Goal: Task Accomplishment & Management: Manage account settings

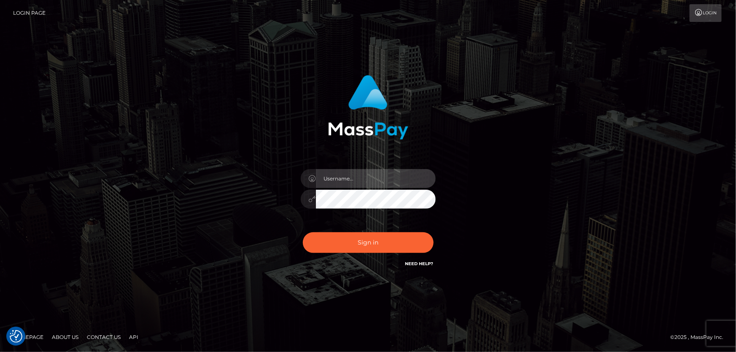
type input "Dan.Cirnat"
click at [432, 228] on div at bounding box center [357, 257] width 173 height 96
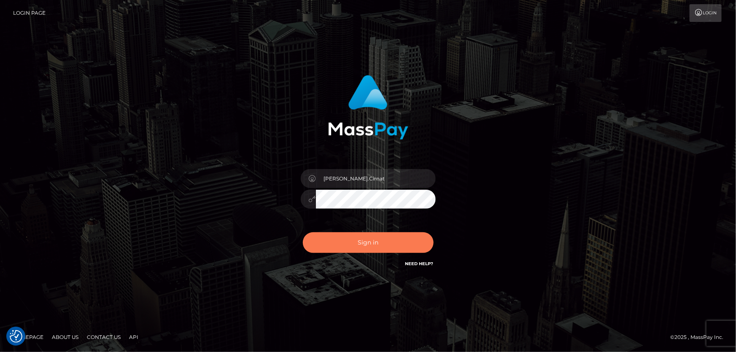
click at [365, 235] on button "Sign in" at bounding box center [368, 242] width 131 height 21
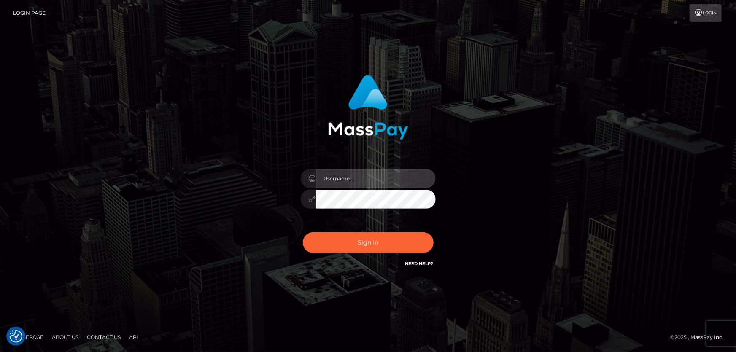
type input "Dan.Cirnat"
click at [433, 229] on div at bounding box center [357, 257] width 173 height 96
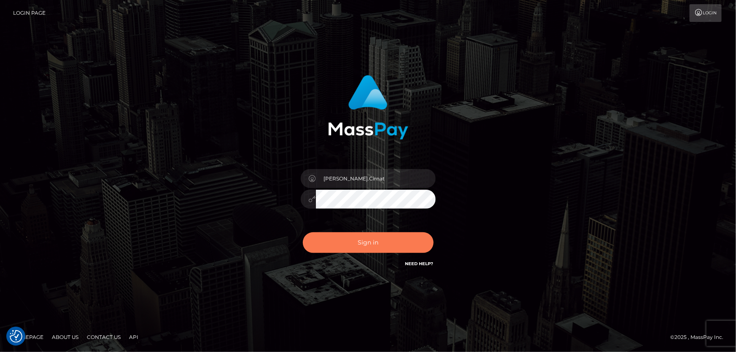
click at [368, 238] on button "Sign in" at bounding box center [368, 242] width 131 height 21
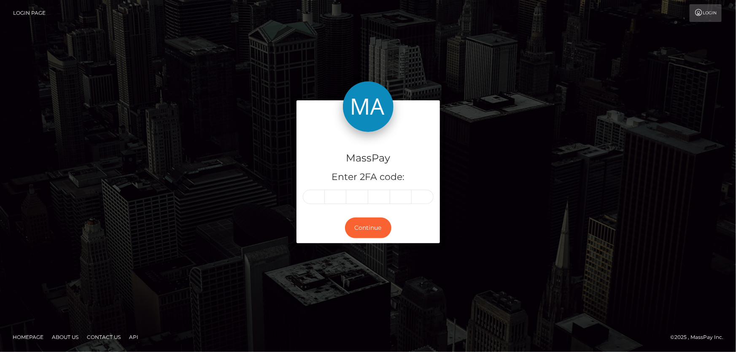
click at [317, 200] on input "text" at bounding box center [314, 197] width 22 height 14
type input "0"
type input "4"
type input "2"
type input "5"
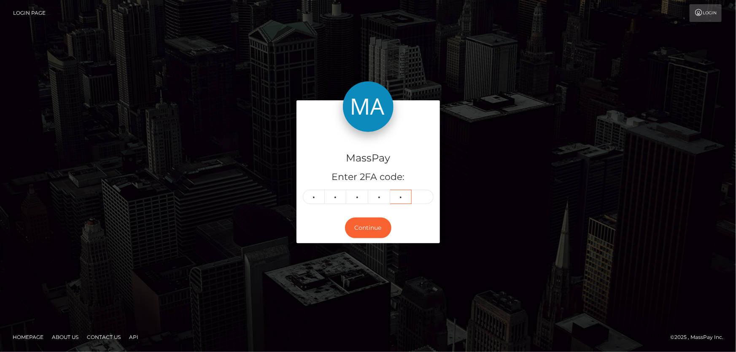
type input "9"
type input "2"
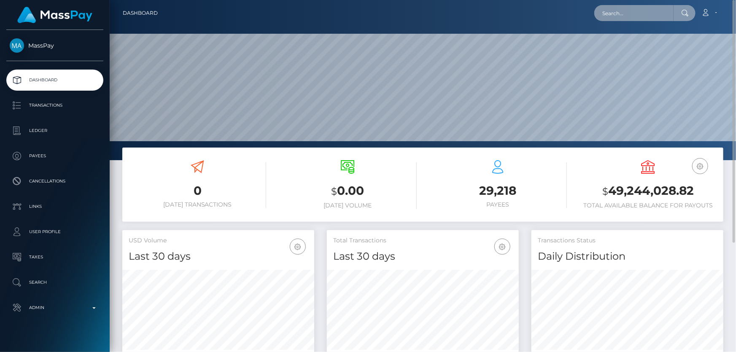
paste input "MSPf7bff84118de0f3"
type input "MSPf7bff84118de0f3"
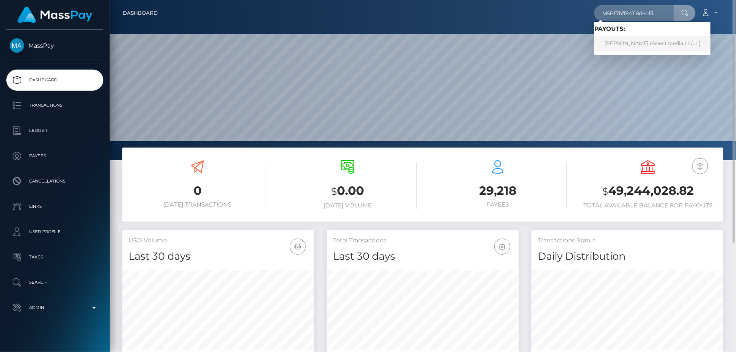
click at [636, 43] on link "Ashlee Paola Guerrero Magana (Select Media LLC - )" at bounding box center [652, 44] width 116 height 16
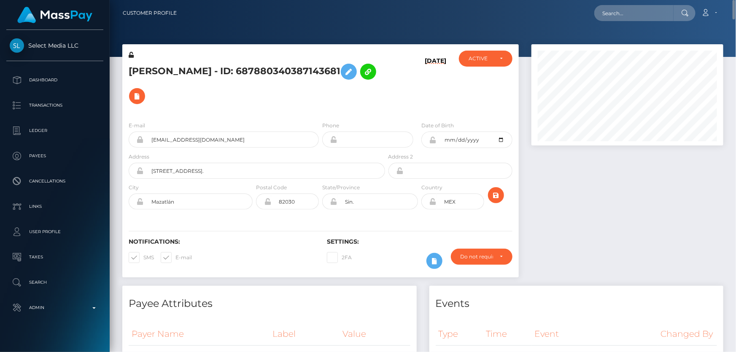
click at [181, 79] on h5 "Ashlee Paola Guerrero Magana - ID: 687880340387143681" at bounding box center [255, 83] width 252 height 49
click at [181, 81] on h5 "Ashlee Paola Guerrero Magana - ID: 687880340387143681" at bounding box center [255, 83] width 252 height 49
drag, startPoint x: 181, startPoint y: 81, endPoint x: 150, endPoint y: 82, distance: 30.8
click at [150, 82] on h5 "Ashlee Paola Guerrero Magana - ID: 687880340387143681" at bounding box center [255, 83] width 252 height 49
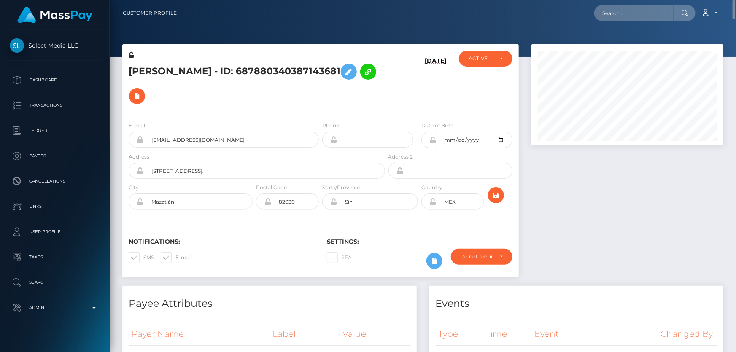
click at [150, 82] on h5 "Ashlee Paola Guerrero Magana - ID: 687880340387143681" at bounding box center [255, 83] width 252 height 49
copy h5 "Ashlee Paola Guerrero Magana - ID: 687880340387143681"
paste input "britneypichie@gmail.com"
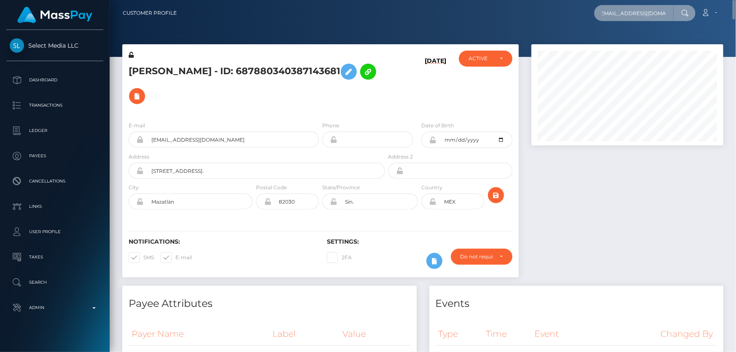
type input "britneypichie@gmail.com"
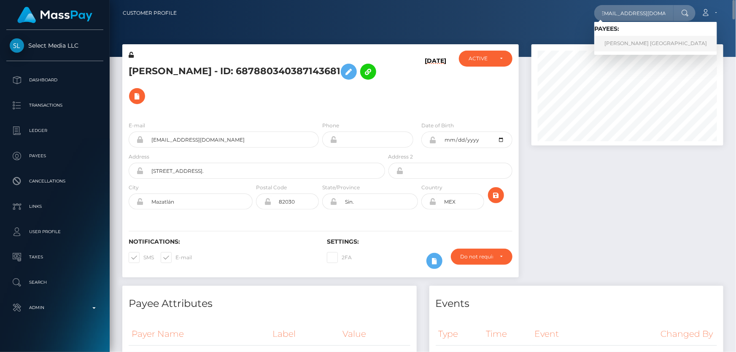
click at [636, 37] on link "HENRY SARMIENTO ALICANTE" at bounding box center [655, 44] width 123 height 16
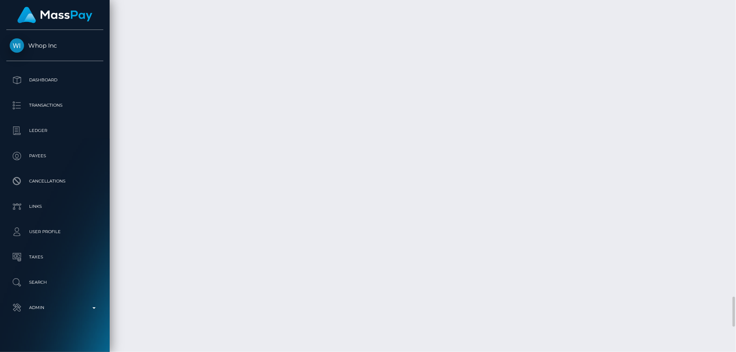
scroll to position [3566, 0]
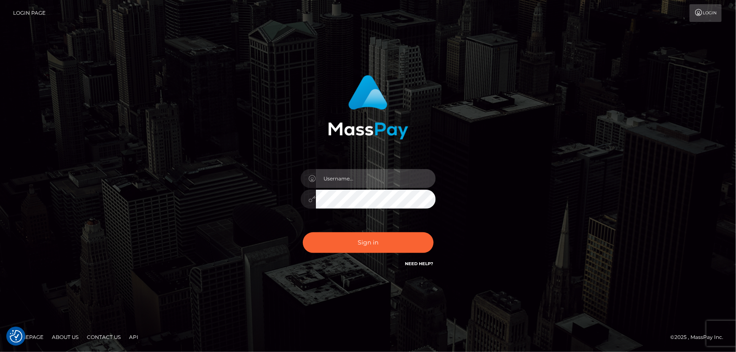
type input "[PERSON_NAME].Cirnat"
click at [430, 231] on div at bounding box center [357, 257] width 173 height 96
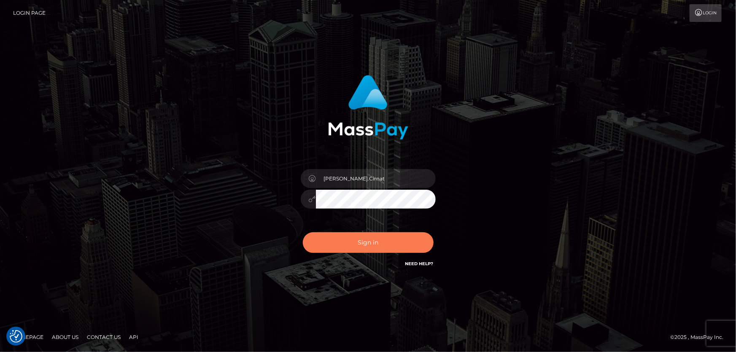
click at [377, 245] on button "Sign in" at bounding box center [368, 242] width 131 height 21
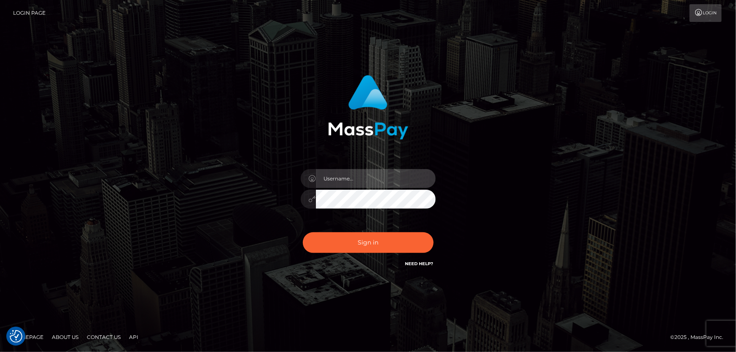
type input "Dan.Cirnat"
click at [435, 229] on div at bounding box center [357, 257] width 173 height 96
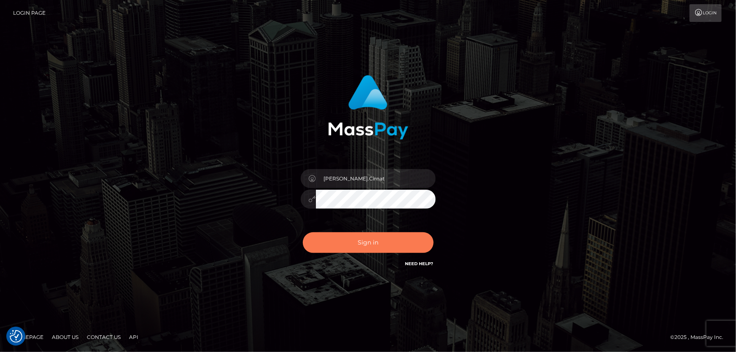
click at [374, 242] on button "Sign in" at bounding box center [368, 242] width 131 height 21
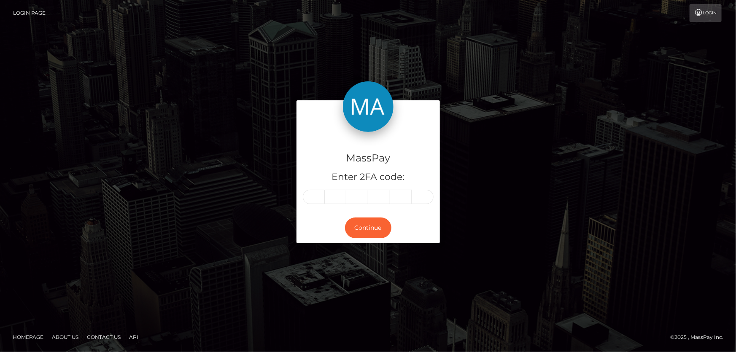
click at [314, 200] on input "text" at bounding box center [314, 197] width 22 height 14
type input "3"
type input "6"
type input "2"
type input "3"
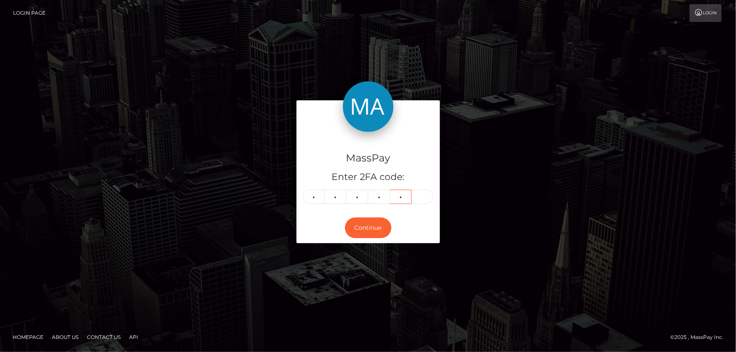
type input "8"
type input "5"
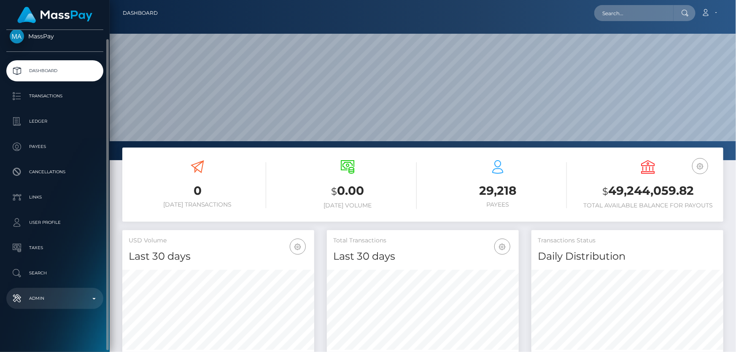
click at [46, 295] on p "Admin" at bounding box center [55, 298] width 90 height 13
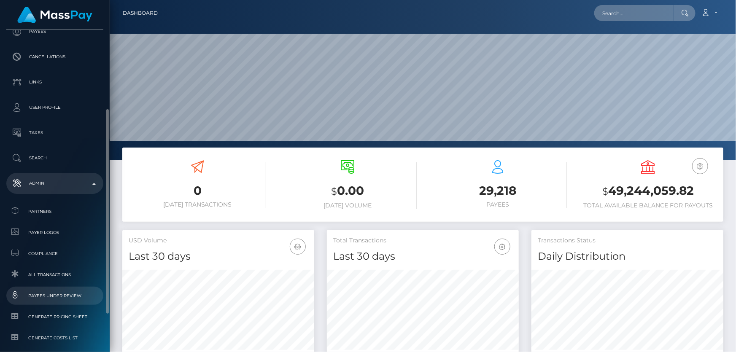
click at [56, 296] on span "Payees under Review" at bounding box center [55, 296] width 90 height 10
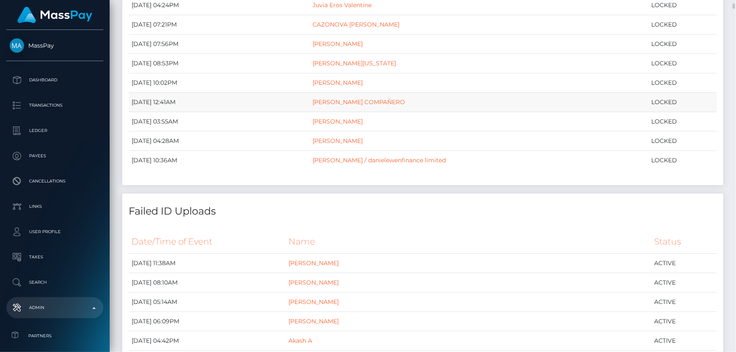
scroll to position [38, 0]
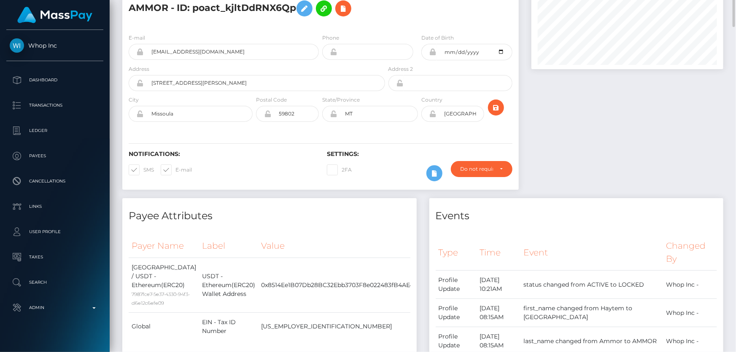
scroll to position [38, 0]
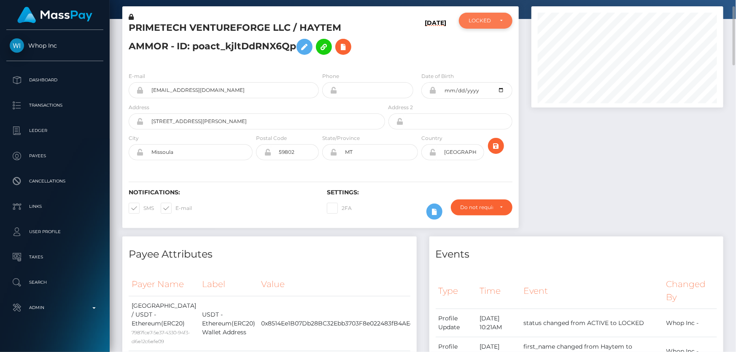
click at [493, 23] on div "LOCKED" at bounding box center [486, 20] width 34 height 7
click at [479, 46] on span "ACTIVE" at bounding box center [478, 44] width 19 height 8
select select "ACTIVE"
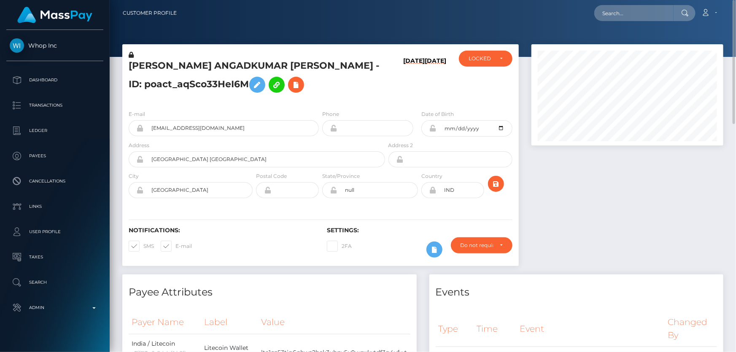
click at [178, 81] on h5 "[PERSON_NAME] ANGADKUMAR [PERSON_NAME] - ID: poact_aqSco33HeI6M" at bounding box center [255, 78] width 252 height 38
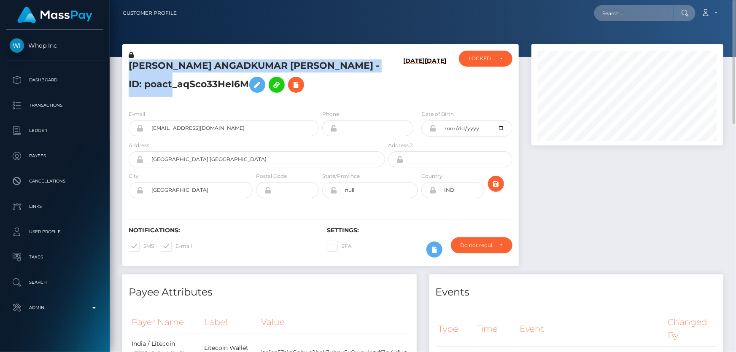
click at [178, 81] on h5 "[PERSON_NAME] ANGADKUMAR [PERSON_NAME] - ID: poact_aqSco33HeI6M" at bounding box center [255, 78] width 252 height 38
copy h5 "[PERSON_NAME] ANGADKUMAR [PERSON_NAME] - ID: poact_aqSco33HeI6M"
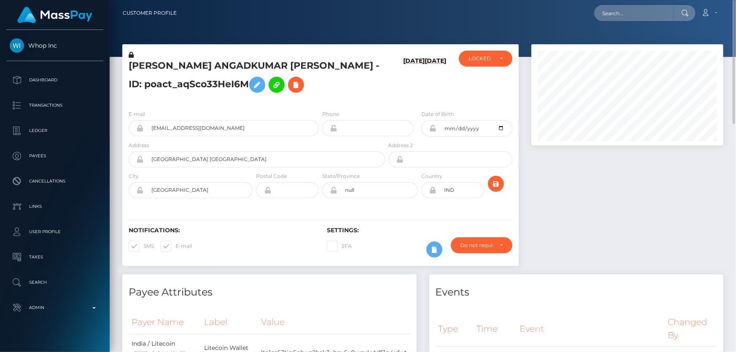
drag, startPoint x: 609, startPoint y: 237, endPoint x: 594, endPoint y: 233, distance: 15.2
click at [609, 236] on div at bounding box center [627, 159] width 205 height 230
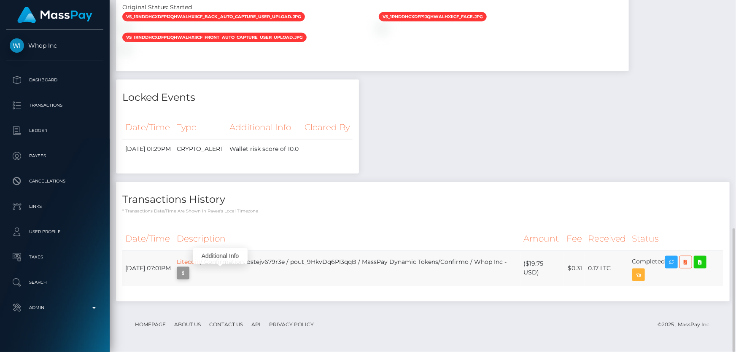
scroll to position [101, 191]
click at [188, 272] on icon "button" at bounding box center [183, 273] width 10 height 11
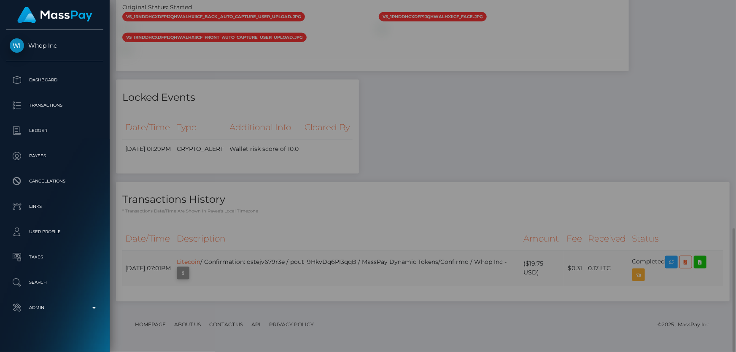
scroll to position [0, 0]
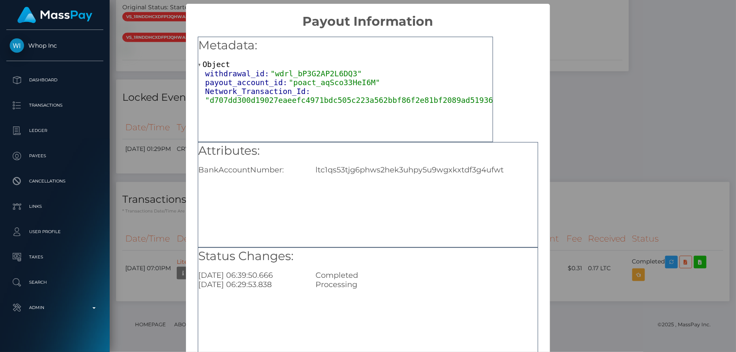
click at [388, 164] on div "Attributes: BankAccountNumber: ltc1qs53tjg6phws2hek3uhpy5u9wgxkxtdf3g4ufwt" at bounding box center [367, 159] width 339 height 32
click at [387, 164] on div "Attributes: BankAccountNumber: ltc1qs53tjg6phws2hek3uhpy5u9wgxkxtdf3g4ufwt" at bounding box center [367, 159] width 339 height 32
copy div "ltc1qs53tjg6phws2hek3uhpy5u9wgxkxtdf3g4ufwt"
click at [658, 155] on div "× Payout Information Metadata: Object withdrawal_id: "wdrl_bP3G2AP2L6DQ3" payou…" at bounding box center [368, 176] width 736 height 352
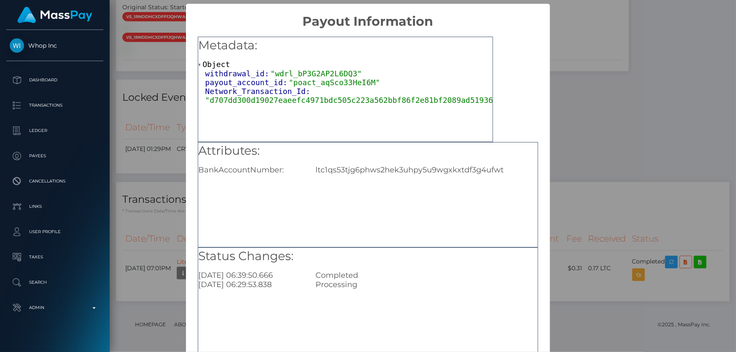
click at [625, 155] on div "× Payout Information Metadata: Object withdrawal_id: "wdrl_bP3G2AP2L6DQ3" payou…" at bounding box center [368, 176] width 736 height 352
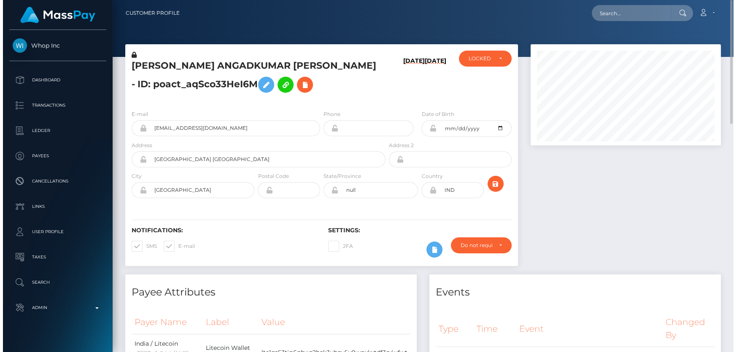
scroll to position [421686, 421597]
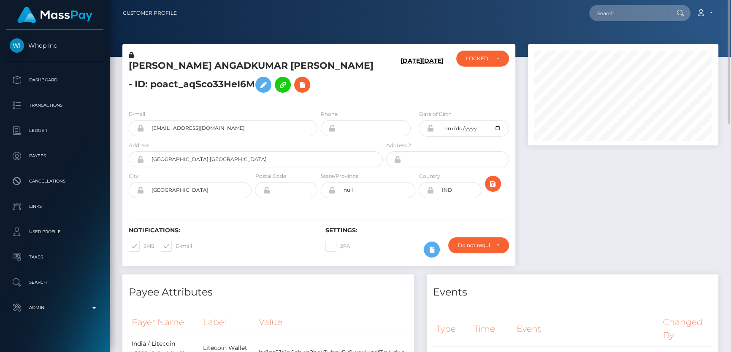
click at [330, 99] on div "[PERSON_NAME] ANGADKUMAR [PERSON_NAME] - ID: poact_aqSco33HeI6M" at bounding box center [253, 77] width 262 height 53
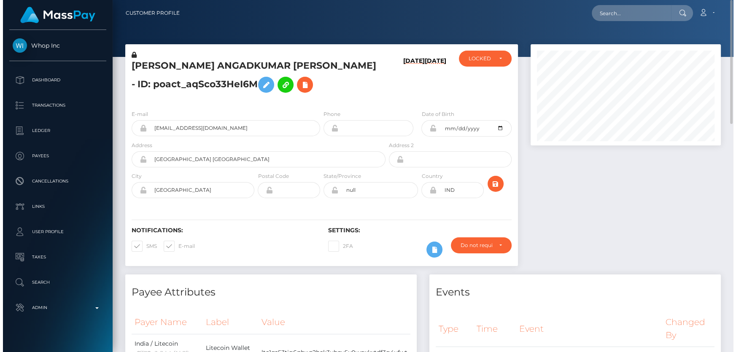
scroll to position [101, 191]
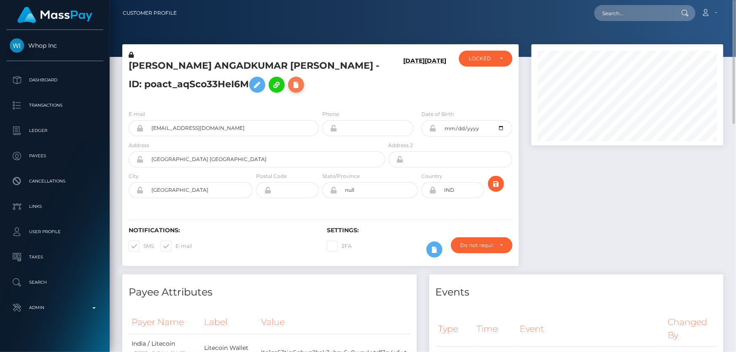
click at [291, 84] on icon at bounding box center [296, 85] width 10 height 11
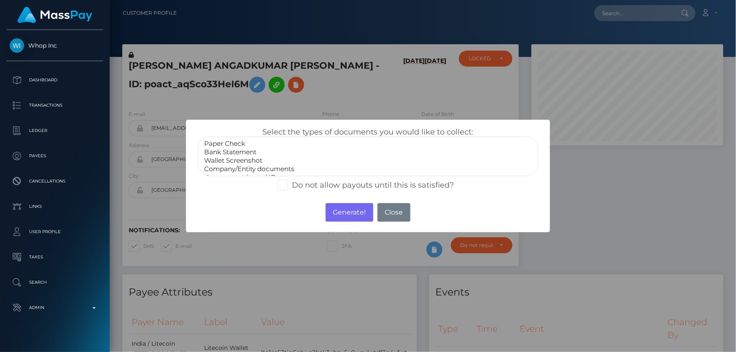
scroll to position [16, 0]
select select "Miscellaneous"
click at [244, 171] on option "Miscellaneous" at bounding box center [367, 170] width 329 height 8
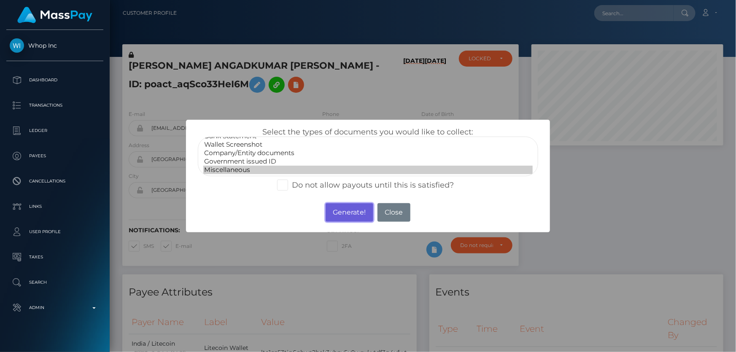
click at [354, 213] on button "Generate!" at bounding box center [350, 212] width 48 height 19
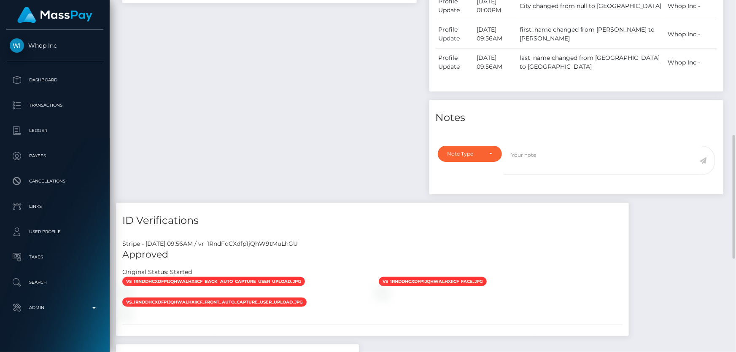
scroll to position [460, 0]
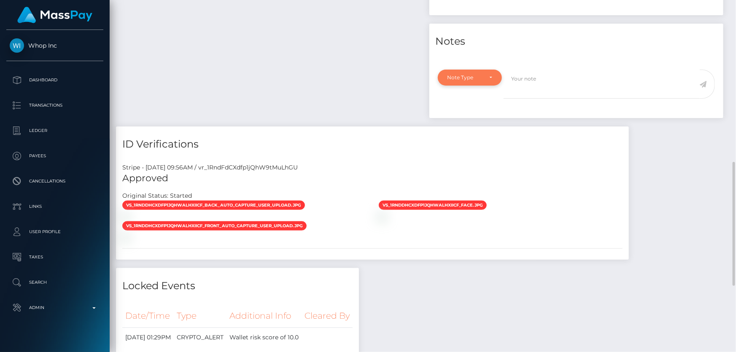
click at [481, 78] on div "Note Type" at bounding box center [465, 77] width 35 height 7
click at [470, 119] on span "Compliance" at bounding box center [463, 118] width 31 height 8
select select "COMPLIANCE"
click at [547, 89] on textarea at bounding box center [602, 84] width 196 height 29
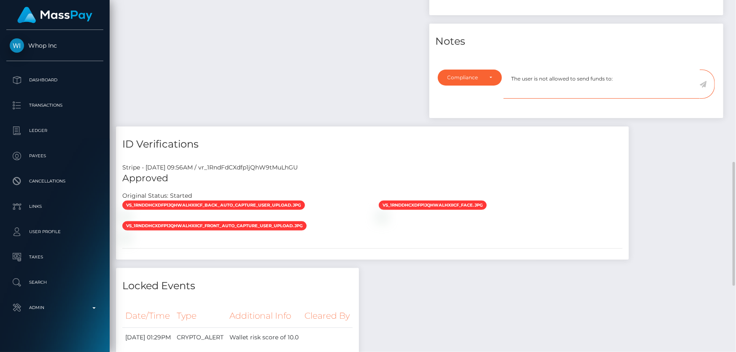
paste textarea "Nobitex"
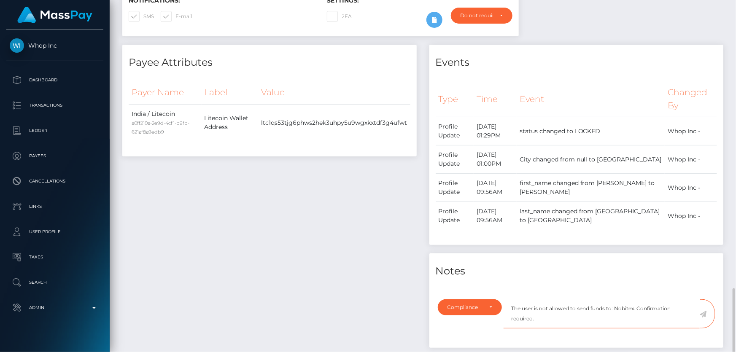
scroll to position [383, 0]
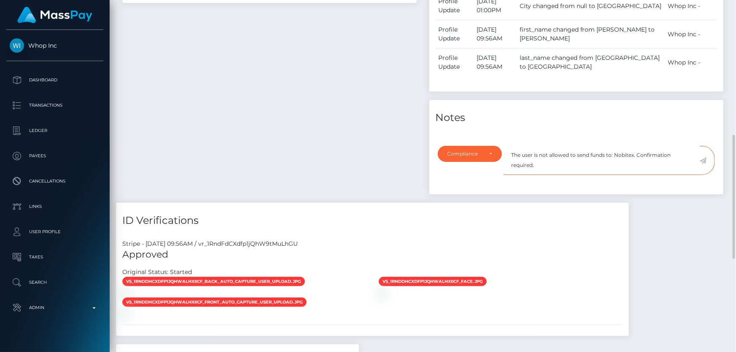
type textarea "The user is not allowed to send funds to: Nobitex. Confirmation required."
click at [705, 160] on icon at bounding box center [703, 160] width 7 height 7
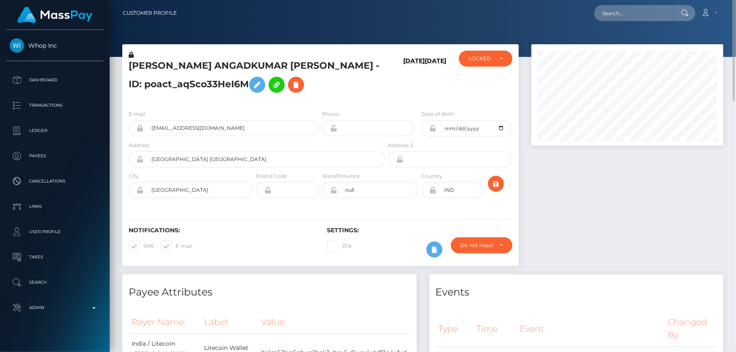
click at [493, 49] on div "SAKSHI ANGADKUMAR MAURYA - ID: poact_aqSco33HeI6M 10/01/25 10/01/25 CLOSED" at bounding box center [320, 73] width 396 height 59
click at [489, 64] on div "LOCKED" at bounding box center [486, 59] width 54 height 16
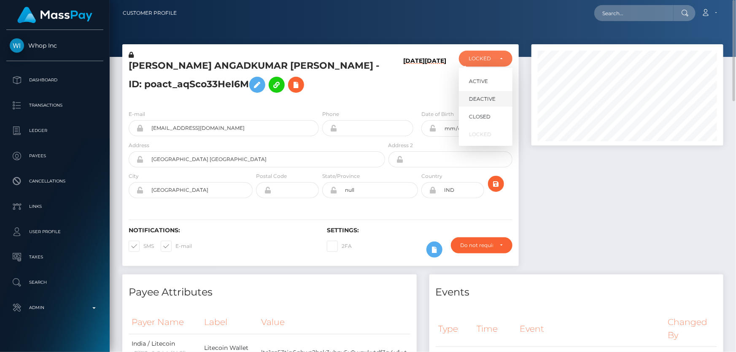
click at [487, 100] on span "DEACTIVE" at bounding box center [482, 99] width 27 height 8
select select "DEACTIVE"
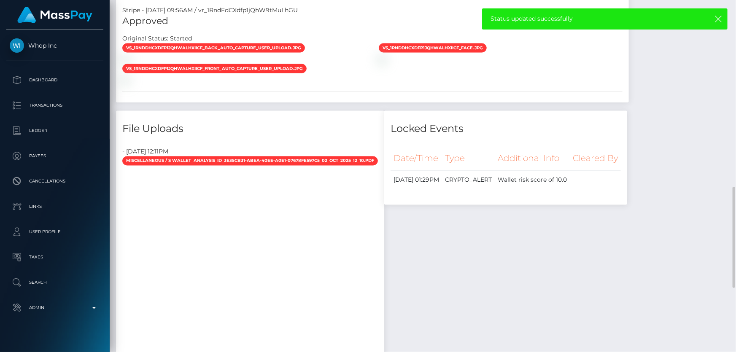
scroll to position [422, 0]
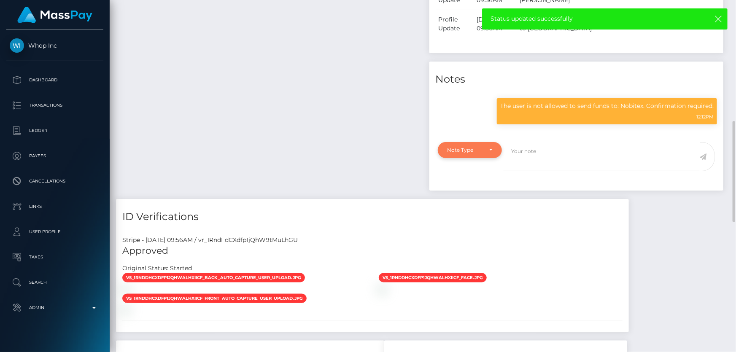
click at [450, 145] on div "Note Type" at bounding box center [470, 150] width 65 height 16
click at [465, 192] on span "Compliance" at bounding box center [463, 191] width 31 height 8
select select "COMPLIANCE"
click at [546, 156] on textarea at bounding box center [602, 156] width 196 height 29
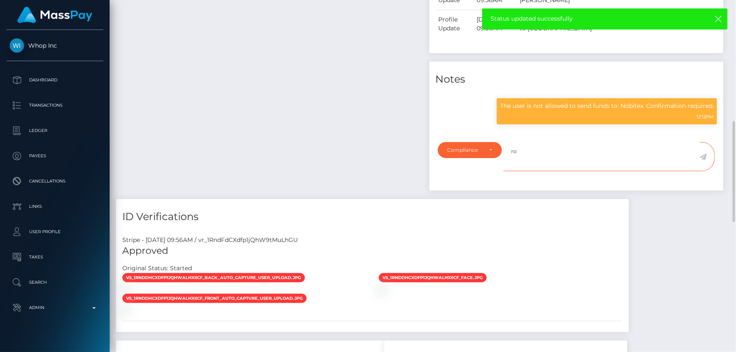
type textarea "r"
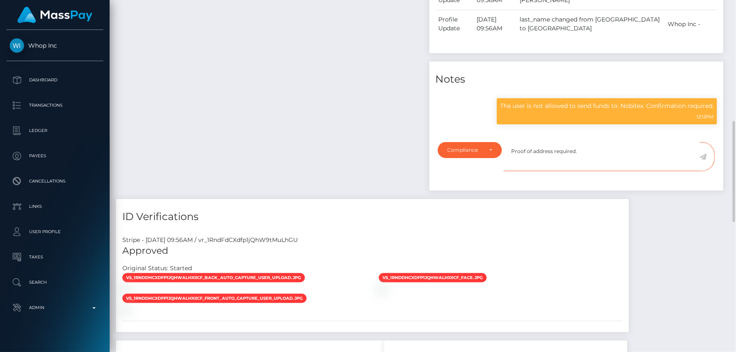
type textarea "Proof of address required."
click at [703, 157] on icon at bounding box center [703, 157] width 7 height 7
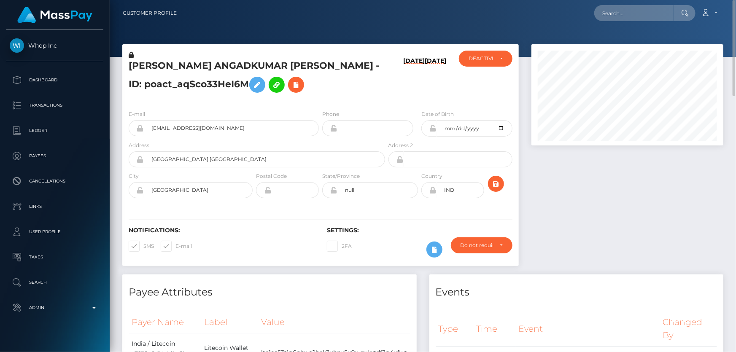
click at [189, 86] on h5 "SAKSHI ANGADKUMAR MAURYA - ID: poact_aqSco33HeI6M" at bounding box center [255, 78] width 252 height 38
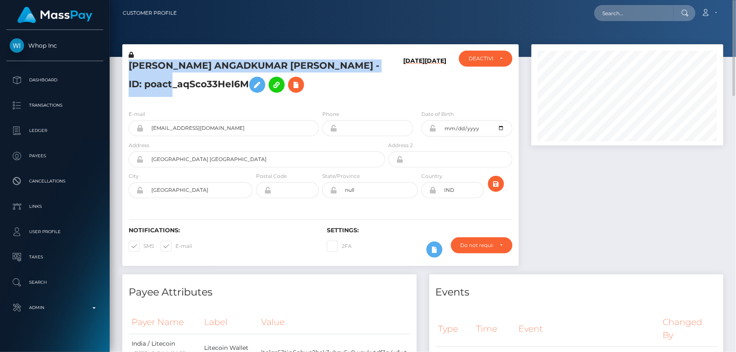
click at [189, 86] on h5 "SAKSHI ANGADKUMAR MAURYA - ID: poact_aqSco33HeI6M" at bounding box center [255, 78] width 252 height 38
copy h5 "SAKSHI ANGADKUMAR MAURYA - ID: poact_aqSco33HeI6M"
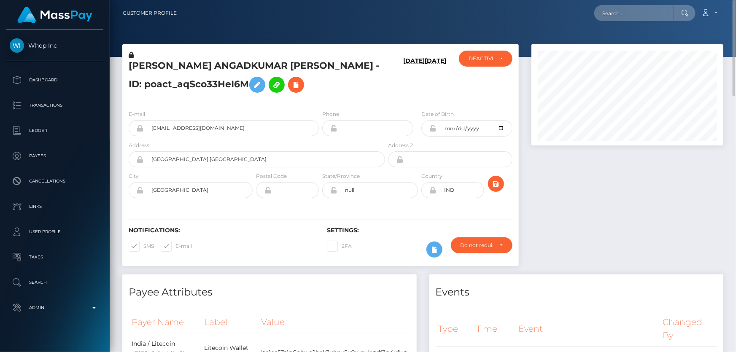
click at [555, 204] on div at bounding box center [627, 159] width 205 height 230
click at [199, 79] on h5 "SAKSHI ANGADKUMAR MAURYA - ID: poact_aqSco33HeI6M" at bounding box center [255, 78] width 252 height 38
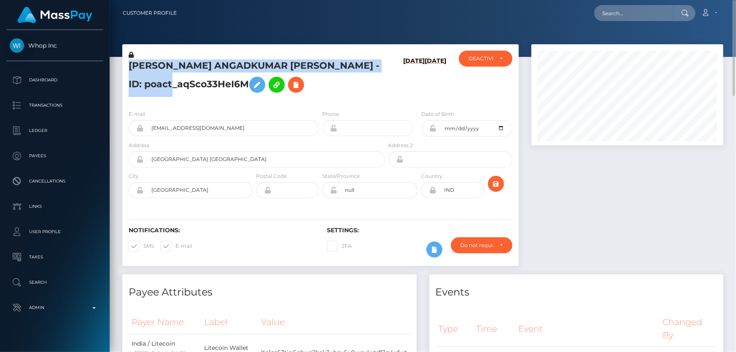
click at [199, 79] on h5 "SAKSHI ANGADKUMAR MAURYA - ID: poact_aqSco33HeI6M" at bounding box center [255, 78] width 252 height 38
copy h5 "SAKSHI ANGADKUMAR MAURYA - ID: poact_aqSco33HeI6M"
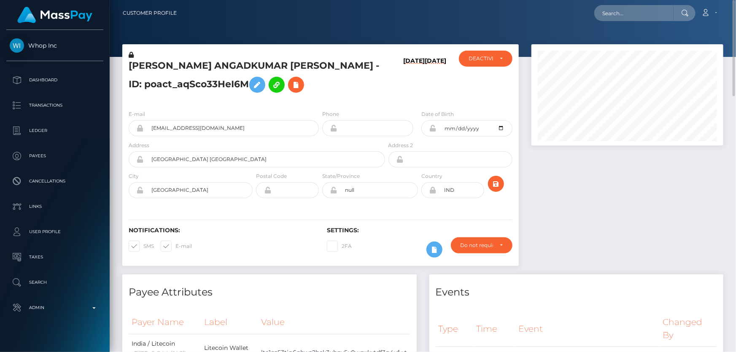
click at [644, 251] on div at bounding box center [627, 159] width 205 height 230
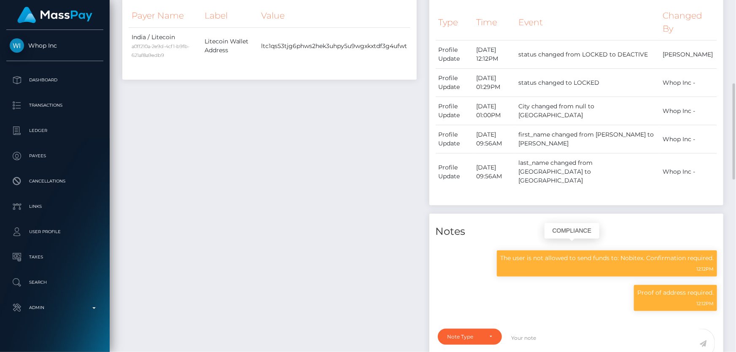
scroll to position [101, 191]
click at [603, 254] on p "The user is not allowed to send funds to: Nobitex. Confirmation required." at bounding box center [606, 258] width 213 height 9
copy div "The user is not allowed to send funds to: Nobitex. Confirmation required."
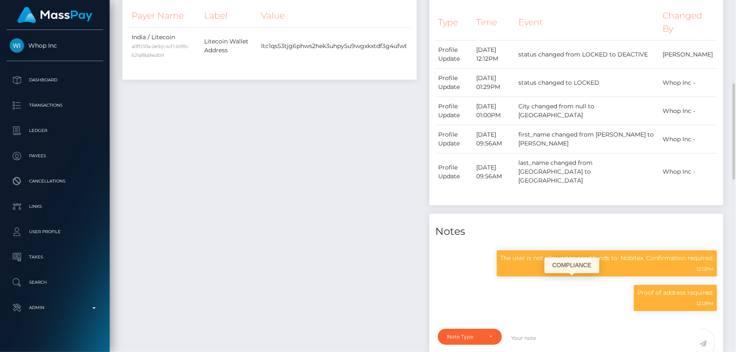
click at [656, 289] on p "Proof of address required." at bounding box center [675, 293] width 76 height 9
copy div "Proof of address required."
click at [301, 137] on div "Payee Attributes Payer Name Label Value India / Litecoin a0ff210a-2e9d-4cf1-b9f…" at bounding box center [269, 177] width 307 height 418
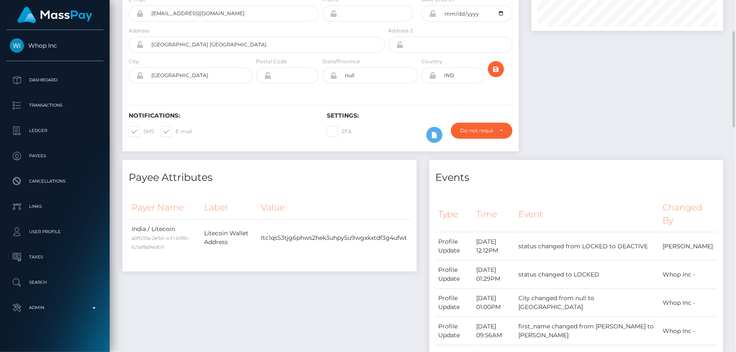
scroll to position [0, 0]
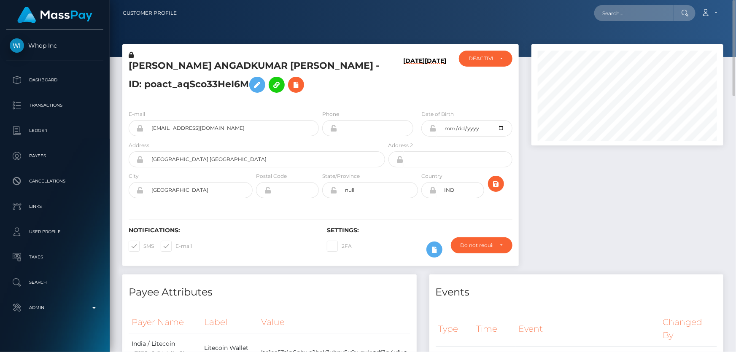
click at [385, 77] on div "SAKSHI ANGADKUMAR MAURYA - ID: poact_aqSco33HeI6M" at bounding box center [254, 77] width 264 height 53
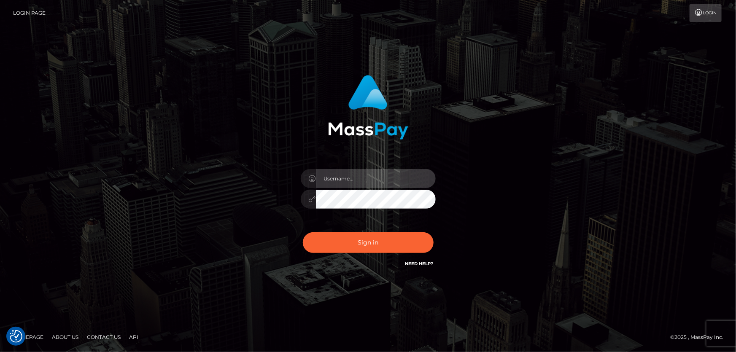
type input "[PERSON_NAME].Cirnat"
click at [435, 227] on div at bounding box center [357, 257] width 173 height 96
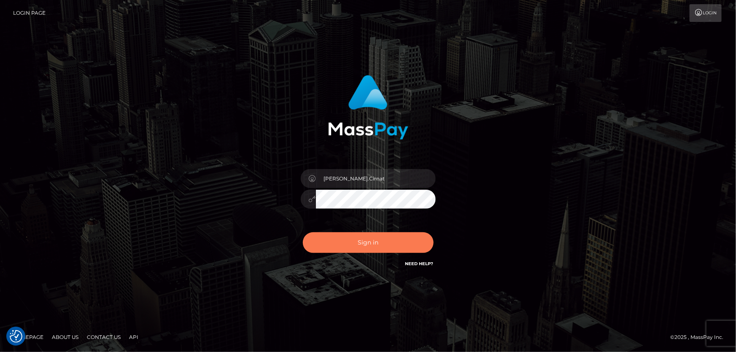
click at [375, 239] on button "Sign in" at bounding box center [368, 242] width 131 height 21
checkbox input "true"
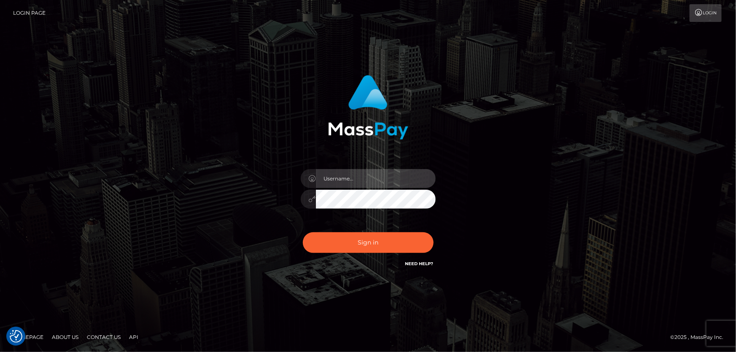
type input "[PERSON_NAME].Cirnat"
click at [428, 226] on div at bounding box center [357, 257] width 173 height 96
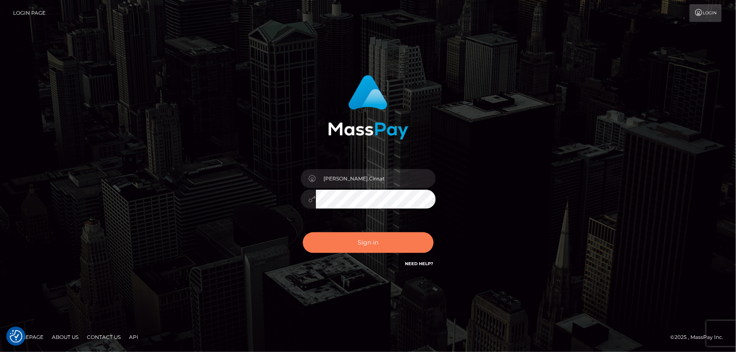
drag, startPoint x: 378, startPoint y: 247, endPoint x: 356, endPoint y: 247, distance: 22.4
click at [377, 247] on button "Sign in" at bounding box center [368, 242] width 131 height 21
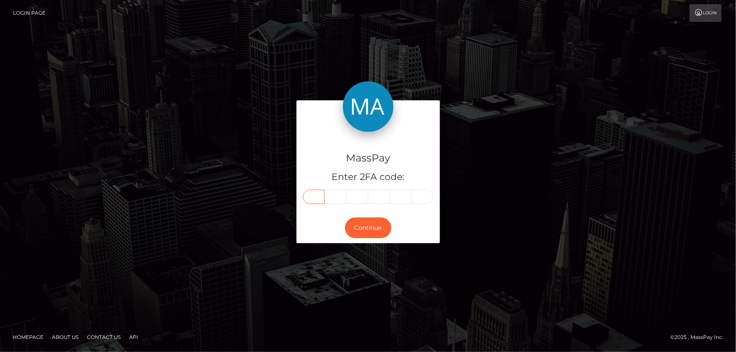
click at [308, 195] on input "text" at bounding box center [314, 197] width 22 height 14
type input "2"
type input "0"
type input "6"
type input "3"
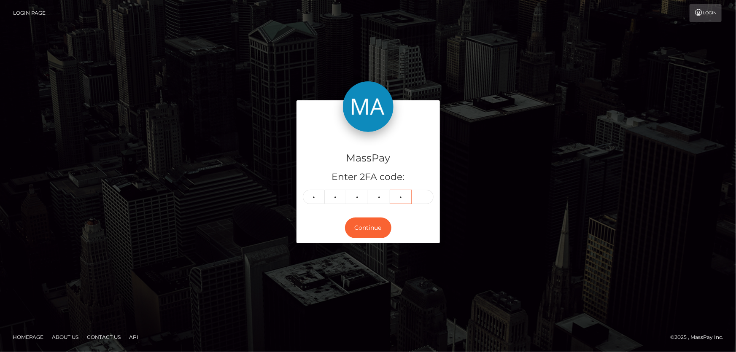
type input "8"
type input "2"
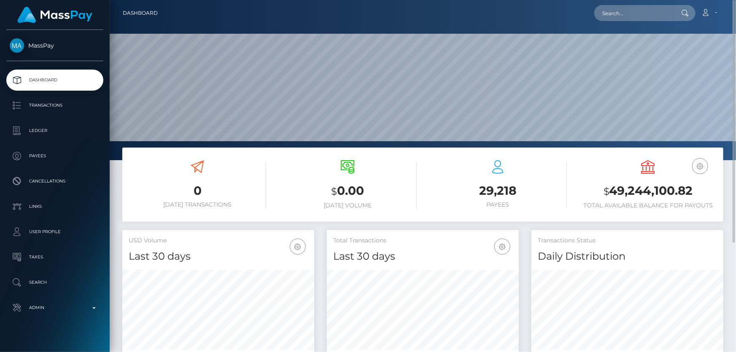
click at [284, 191] on h3 "$ 0.00" at bounding box center [348, 191] width 138 height 17
paste input "poact_aqSco33HeI6M"
type input "poact_aqSco33HeI6M"
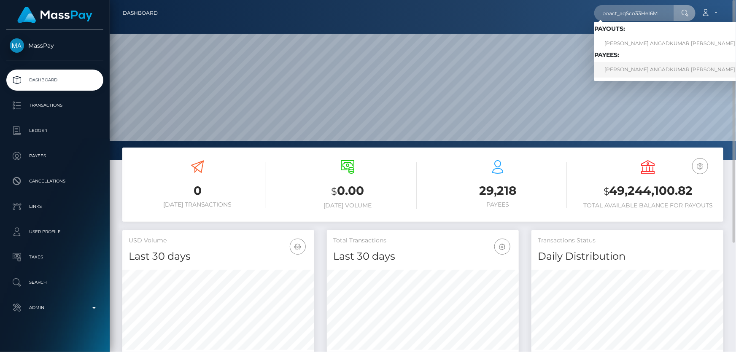
click at [636, 68] on link "[PERSON_NAME] ANGADKUMAR [PERSON_NAME]" at bounding box center [686, 70] width 185 height 16
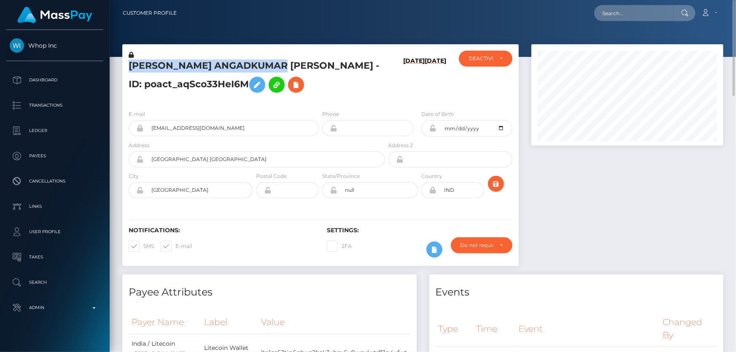
drag, startPoint x: 285, startPoint y: 66, endPoint x: 145, endPoint y: 59, distance: 140.2
click at [145, 59] on div "[PERSON_NAME] ANGADKUMAR [PERSON_NAME] - ID: poact_aqSco33HeI6M" at bounding box center [254, 77] width 264 height 53
copy div "[PERSON_NAME] ANGADKUMAR [PERSON_NAME]"
click at [157, 69] on h5 "[PERSON_NAME] ANGADKUMAR [PERSON_NAME] - ID: poact_aqSco33HeI6M" at bounding box center [255, 78] width 252 height 38
drag, startPoint x: 131, startPoint y: 65, endPoint x: 285, endPoint y: 61, distance: 154.0
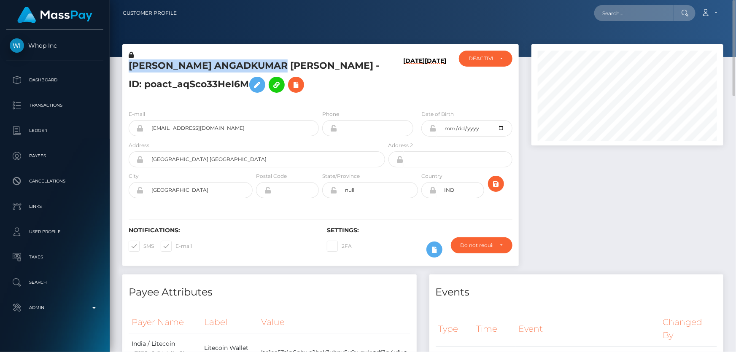
click at [285, 61] on h5 "[PERSON_NAME] ANGADKUMAR [PERSON_NAME] - ID: poact_aqSco33HeI6M" at bounding box center [255, 78] width 252 height 38
copy h5 "[PERSON_NAME] ANGADKUMAR [PERSON_NAME]"
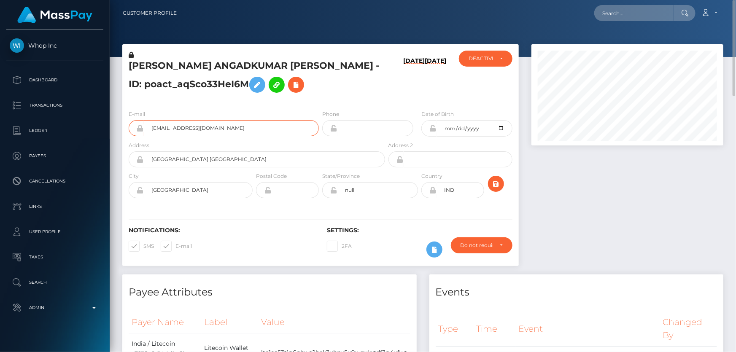
drag, startPoint x: 174, startPoint y: 131, endPoint x: 157, endPoint y: 132, distance: 17.3
click at [139, 132] on div "[EMAIL_ADDRESS][DOMAIN_NAME]" at bounding box center [224, 128] width 190 height 16
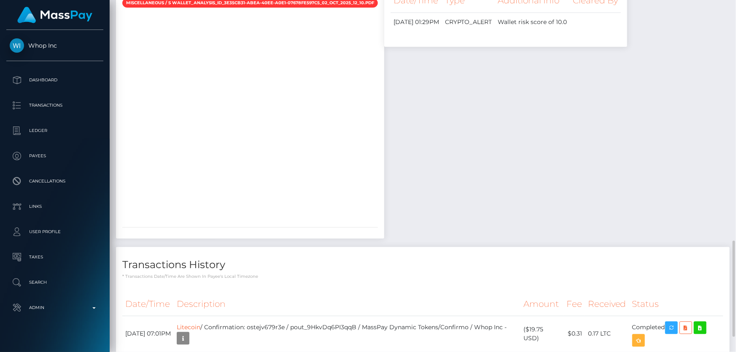
scroll to position [938, 0]
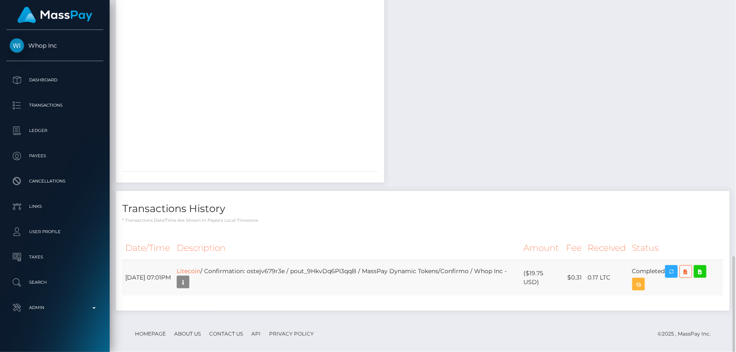
drag, startPoint x: 539, startPoint y: 272, endPoint x: 530, endPoint y: 266, distance: 11.5
click at [530, 266] on td "($19.75 USD)" at bounding box center [541, 278] width 43 height 36
copy td "$19.75 USD"
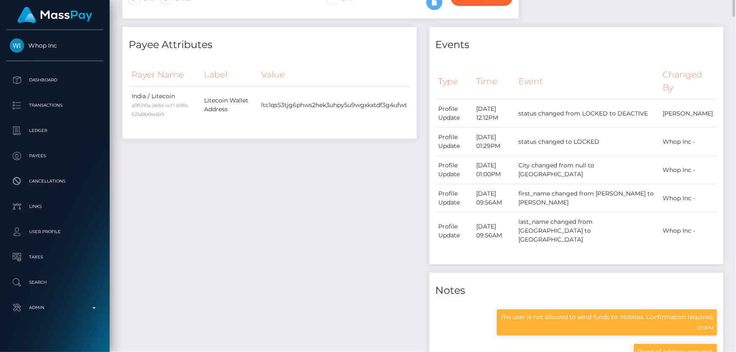
scroll to position [56, 0]
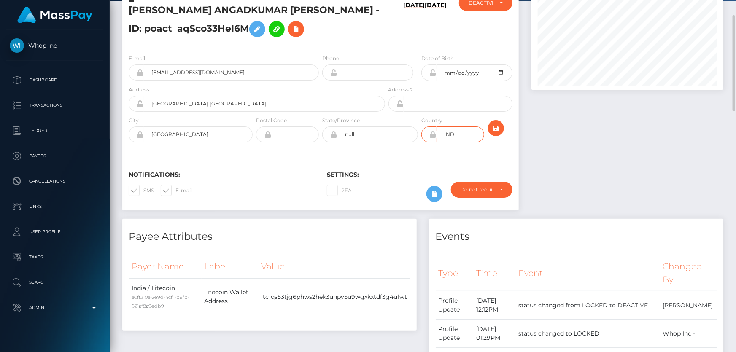
drag, startPoint x: 464, startPoint y: 129, endPoint x: 439, endPoint y: 132, distance: 25.4
click at [439, 132] on input "IND" at bounding box center [461, 135] width 48 height 16
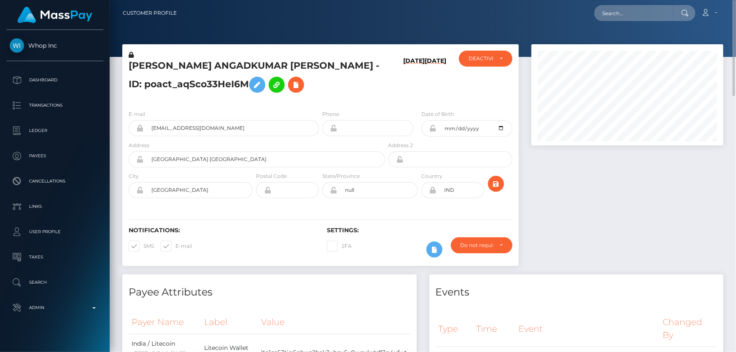
click at [329, 71] on h5 "SAKSHI ANGADKUMAR MAURYA - ID: poact_aqSco33HeI6M" at bounding box center [255, 78] width 252 height 38
click at [349, 89] on h5 "SAKSHI ANGADKUMAR MAURYA - ID: poact_aqSco33HeI6M" at bounding box center [255, 78] width 252 height 38
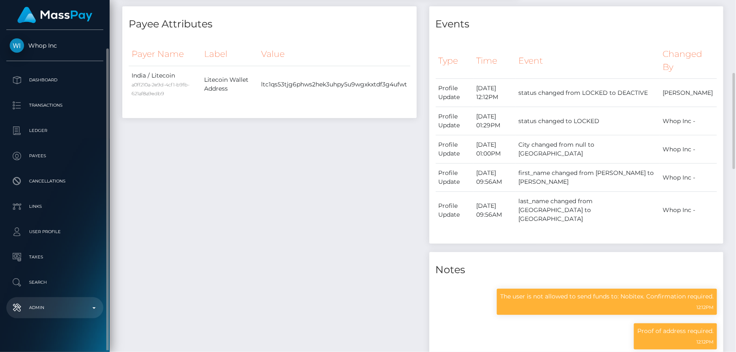
scroll to position [9, 0]
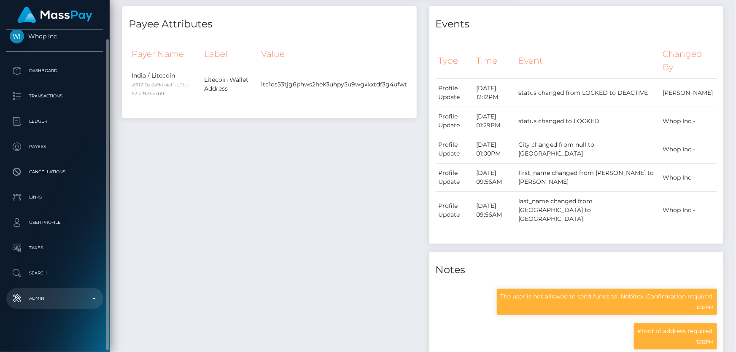
click at [68, 299] on p "Admin" at bounding box center [55, 298] width 90 height 13
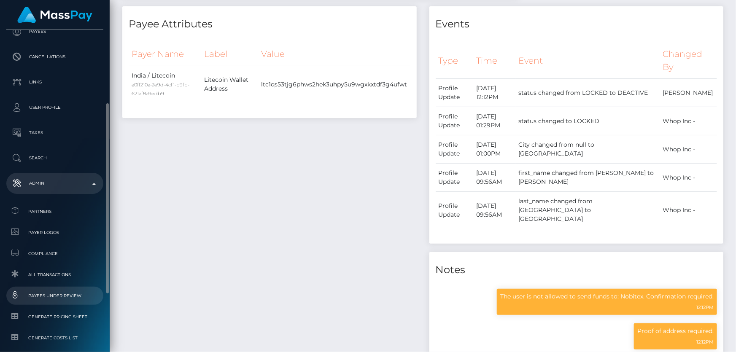
click at [78, 292] on span "Payees under Review" at bounding box center [55, 296] width 90 height 10
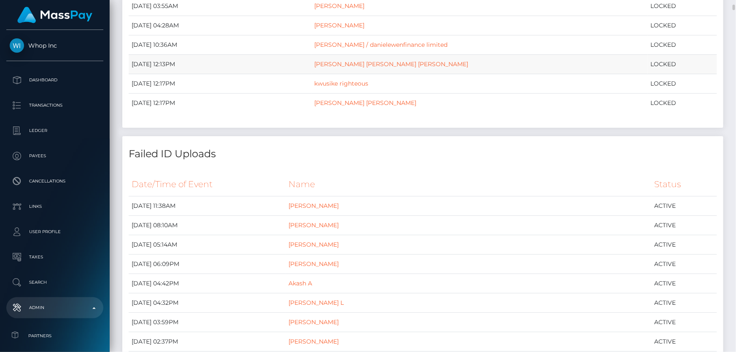
scroll to position [345, 0]
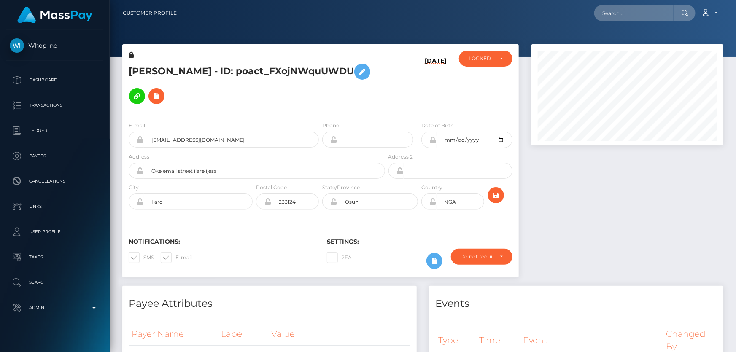
scroll to position [101, 191]
click at [245, 118] on div "E-mail [EMAIL_ADDRESS][DOMAIN_NAME] Phone" at bounding box center [320, 166] width 396 height 103
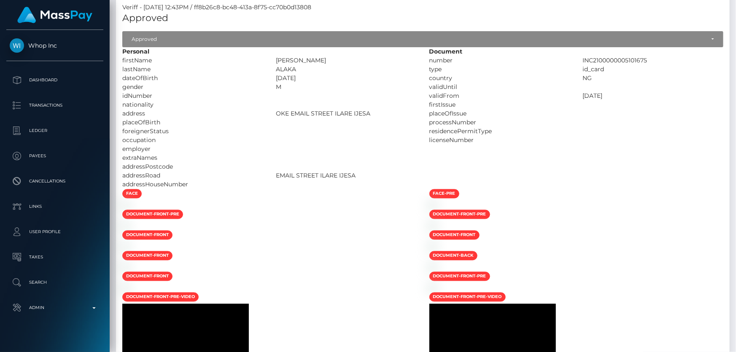
scroll to position [0, 0]
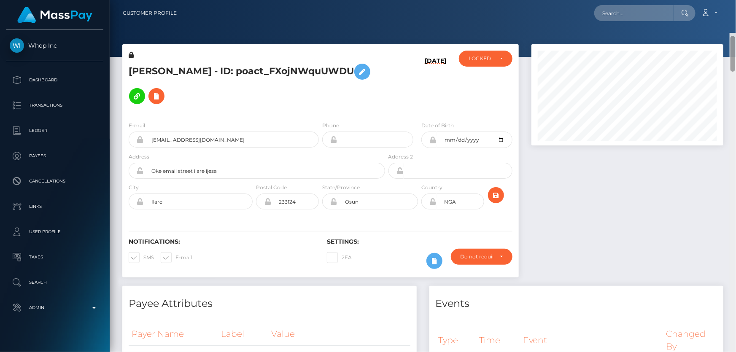
drag, startPoint x: 735, startPoint y: 299, endPoint x: 736, endPoint y: -7, distance: 306.6
click at [736, 0] on html "Whop Inc Dashboard Transactions Ledger Payees Cancellations Links" at bounding box center [368, 176] width 736 height 352
click at [470, 65] on div "LOCKED" at bounding box center [486, 59] width 54 height 16
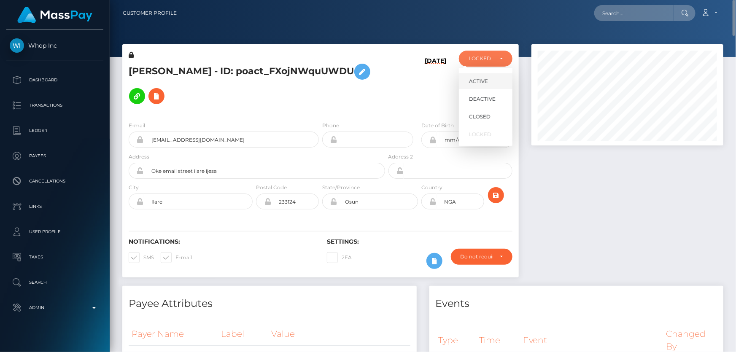
click at [487, 80] on span "ACTIVE" at bounding box center [478, 82] width 19 height 8
select select "ACTIVE"
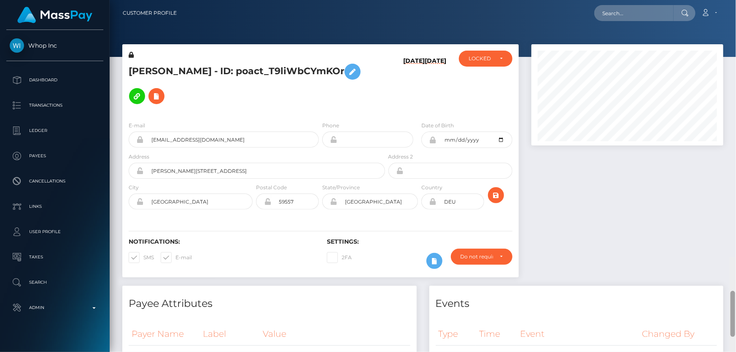
drag, startPoint x: 734, startPoint y: 308, endPoint x: 687, endPoint y: 9, distance: 302.8
click at [736, 7] on div "Customer Profile Loading... Loading..." at bounding box center [423, 176] width 626 height 352
click at [474, 64] on div "LOCKED" at bounding box center [486, 59] width 54 height 16
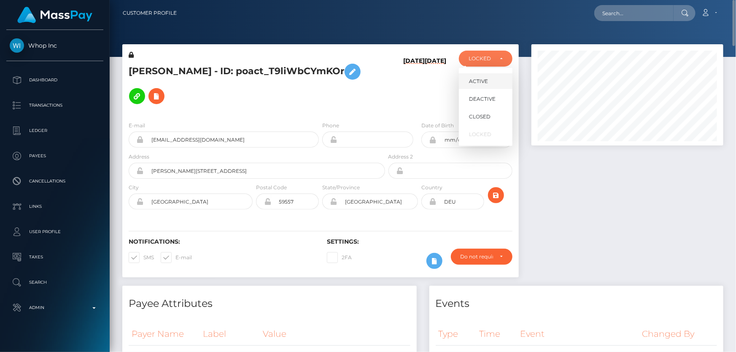
scroll to position [101, 191]
click at [479, 79] on span "ACTIVE" at bounding box center [478, 82] width 19 height 8
select select "ACTIVE"
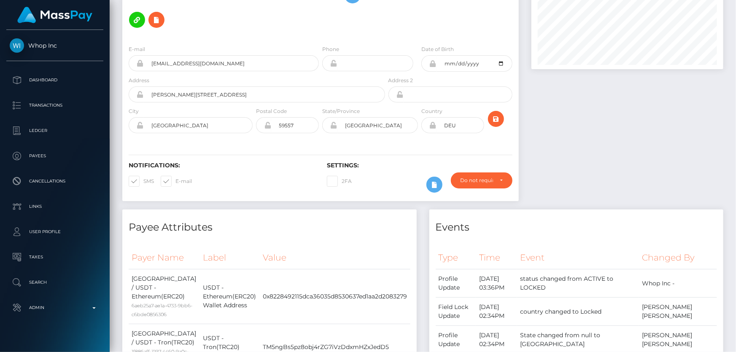
scroll to position [0, 0]
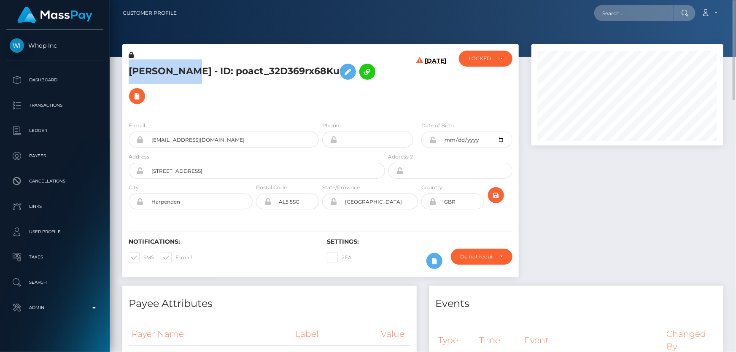
drag, startPoint x: 184, startPoint y: 71, endPoint x: 127, endPoint y: 68, distance: 57.0
click at [127, 68] on div "AKBAR ALI - ID: poact_32D369rx68Ku" at bounding box center [254, 83] width 264 height 64
copy h5 "AKBAR ALI"
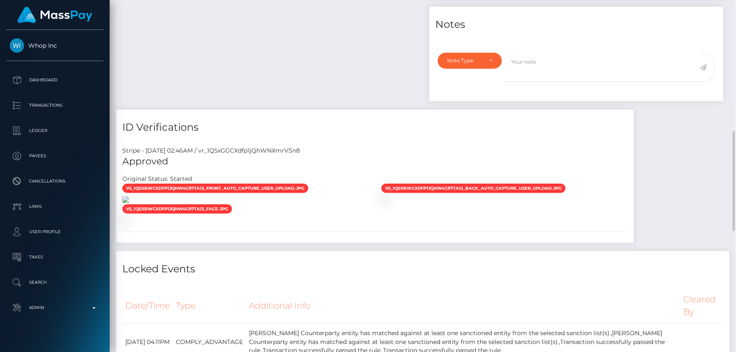
scroll to position [575, 0]
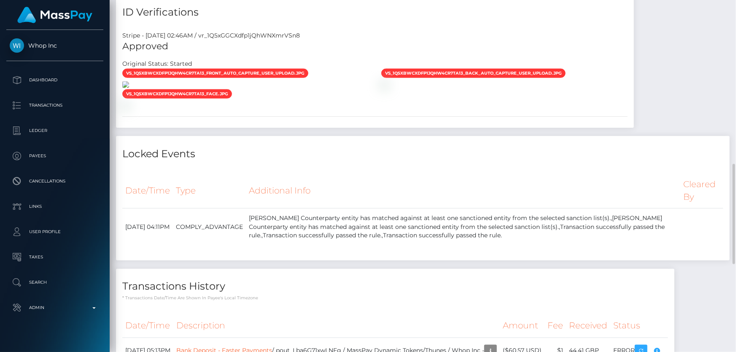
click at [129, 88] on img at bounding box center [125, 84] width 7 height 7
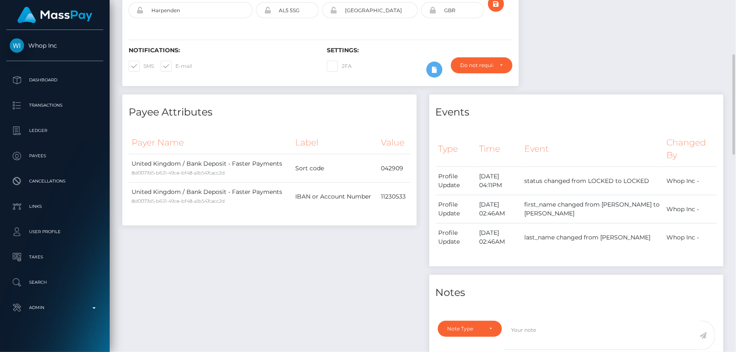
scroll to position [307, 0]
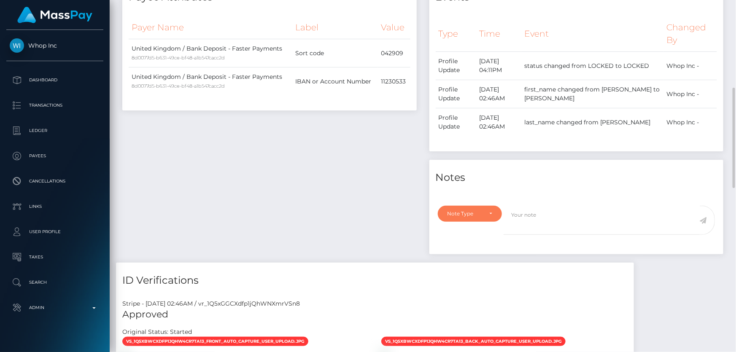
drag, startPoint x: 474, startPoint y: 181, endPoint x: 465, endPoint y: 192, distance: 13.8
click at [473, 206] on div "Note Type" at bounding box center [470, 214] width 65 height 16
drag, startPoint x: 472, startPoint y: 246, endPoint x: 544, endPoint y: 215, distance: 78.8
click at [472, 268] on span "Clear Compliance" at bounding box center [470, 272] width 45 height 8
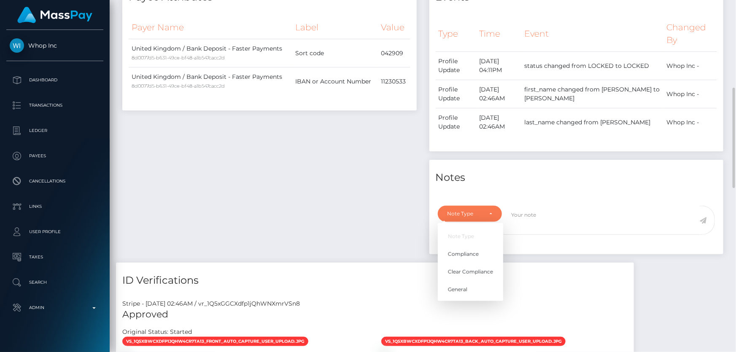
select select "CLEAR_COMPLIANCE"
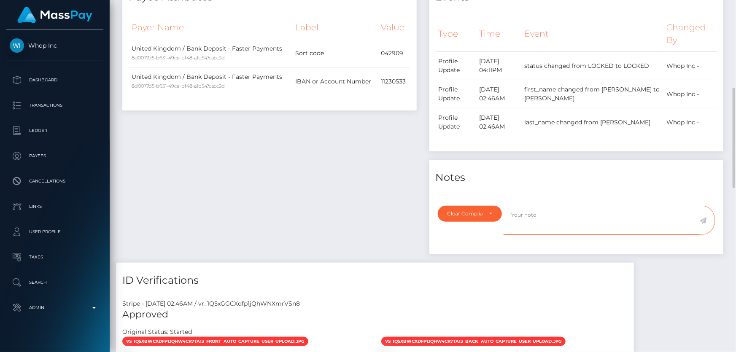
paste textarea "The hits refer to persons with multiple names or with different ID numbers."
type textarea "The hits refer to persons with multiple names or with different ID numbers. Fla…"
click at [704, 217] on icon at bounding box center [703, 220] width 7 height 7
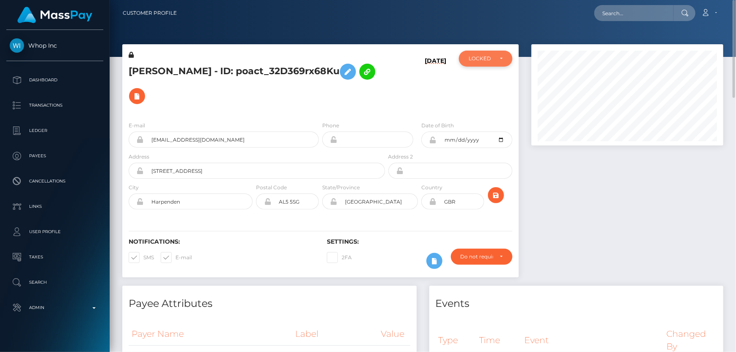
click at [486, 59] on div "LOCKED" at bounding box center [481, 58] width 24 height 7
click at [486, 81] on span "ACTIVE" at bounding box center [478, 82] width 19 height 8
select select "ACTIVE"
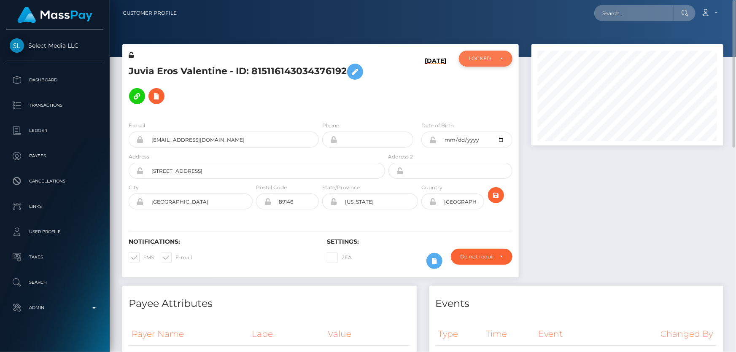
click at [495, 60] on div "LOCKED" at bounding box center [486, 58] width 34 height 7
click at [486, 81] on span "ACTIVE" at bounding box center [478, 82] width 19 height 8
select select "ACTIVE"
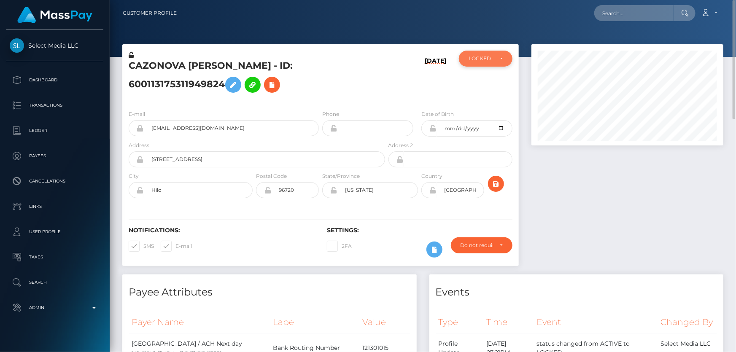
click at [475, 63] on div "LOCKED" at bounding box center [486, 59] width 54 height 16
click at [484, 78] on span "ACTIVE" at bounding box center [478, 82] width 19 height 8
select select "ACTIVE"
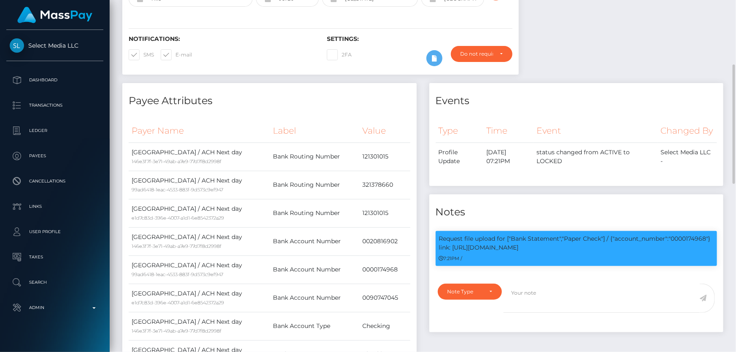
scroll to position [0, 0]
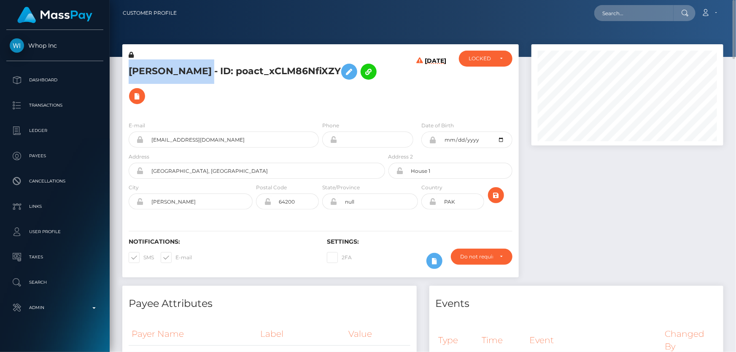
drag, startPoint x: 224, startPoint y: 70, endPoint x: 131, endPoint y: 65, distance: 93.4
click at [131, 65] on h5 "[PERSON_NAME] - ID: poact_xCLM86NfiXZY" at bounding box center [255, 83] width 252 height 49
copy h5 "[PERSON_NAME]"
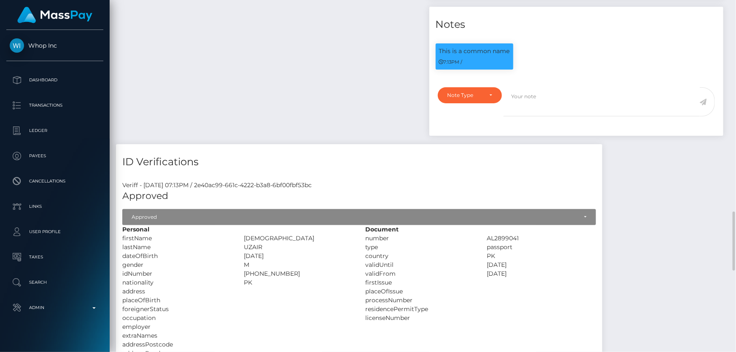
scroll to position [613, 0]
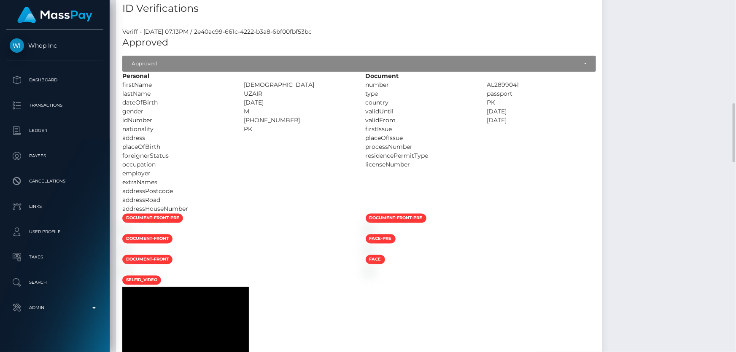
drag, startPoint x: 298, startPoint y: 122, endPoint x: 344, endPoint y: 128, distance: 46.7
click at [329, 125] on div "Personal firstName [PERSON_NAME]" at bounding box center [237, 143] width 243 height 142
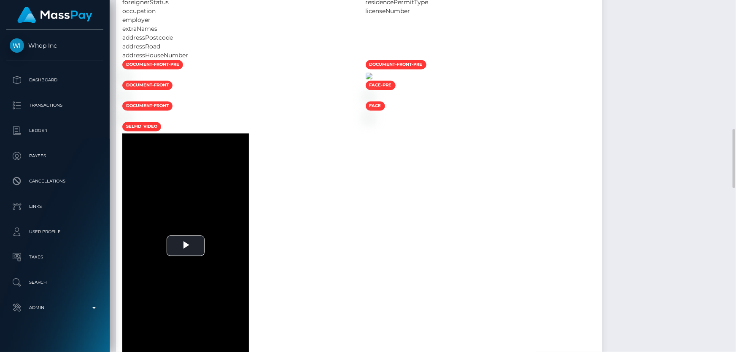
click at [372, 80] on img at bounding box center [369, 76] width 7 height 7
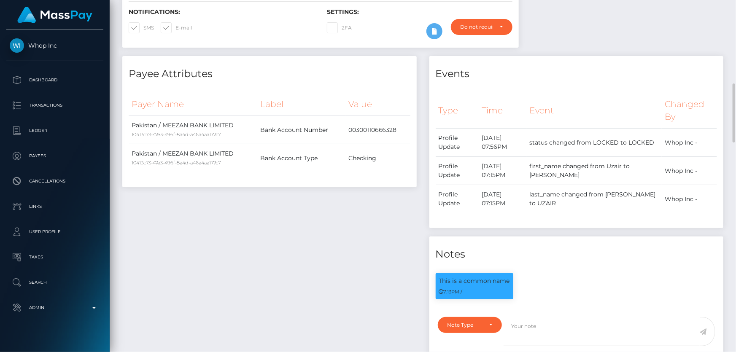
scroll to position [422, 0]
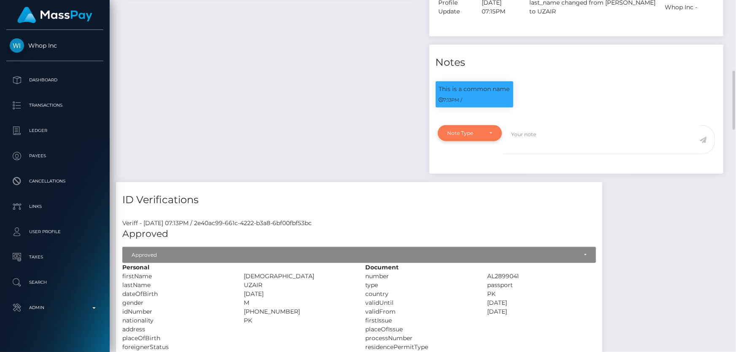
click at [477, 134] on div "Note Type" at bounding box center [465, 133] width 35 height 7
click at [475, 173] on span "Compliance" at bounding box center [463, 174] width 31 height 8
click at [485, 135] on div "Compliance" at bounding box center [470, 133] width 45 height 7
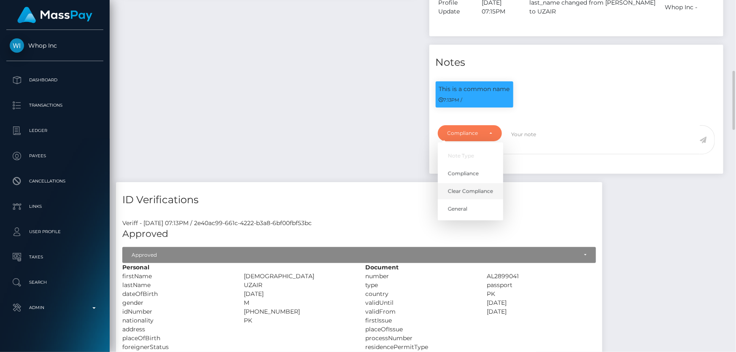
click at [484, 189] on span "Clear Compliance" at bounding box center [470, 192] width 45 height 8
select select "CLEAR_COMPLIANCE"
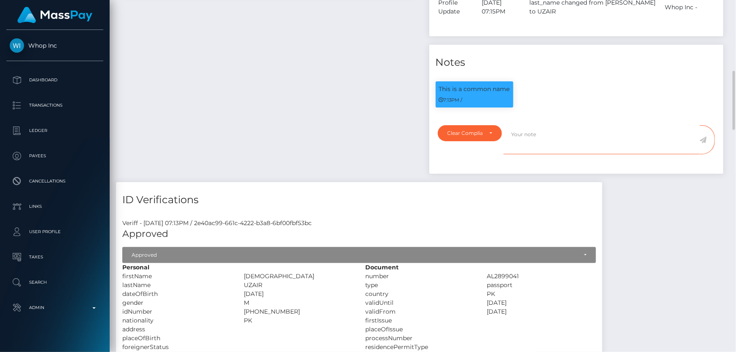
paste textarea "The hits refer to person with different ID numbers."
type textarea "The hits refer to person with different ID numbers. Flag cleared."
click at [704, 138] on icon at bounding box center [703, 140] width 7 height 7
click at [259, 89] on div "Payee Attributes Payer Name Label Value Pakistan / MEEZAN BANK LIMITED 10413c73…" at bounding box center [269, 23] width 307 height 318
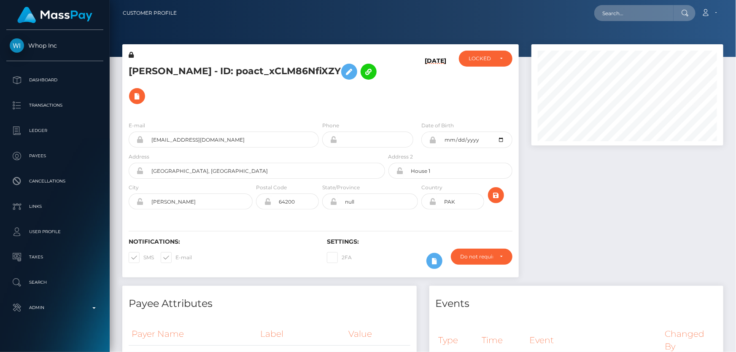
scroll to position [101, 191]
click at [262, 97] on h5 "[PERSON_NAME] - ID: poact_xCLM86NfiXZY" at bounding box center [255, 83] width 252 height 49
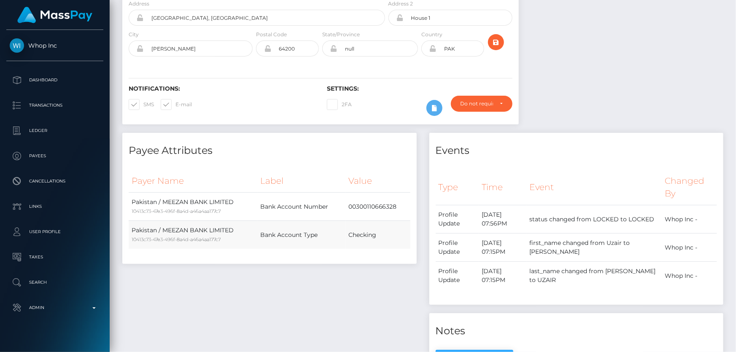
scroll to position [0, 0]
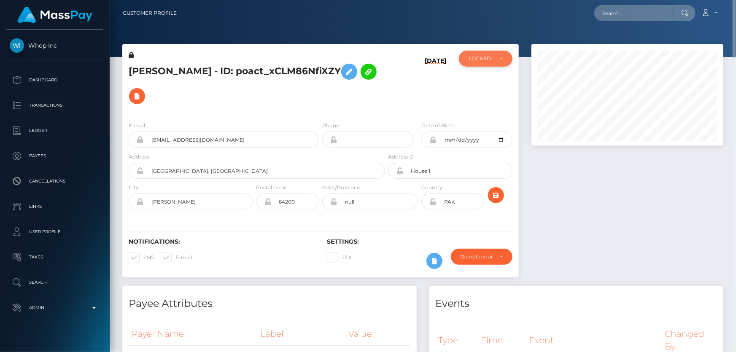
click at [488, 62] on div "LOCKED" at bounding box center [486, 59] width 54 height 16
click at [487, 81] on span "ACTIVE" at bounding box center [478, 82] width 19 height 8
select select "ACTIVE"
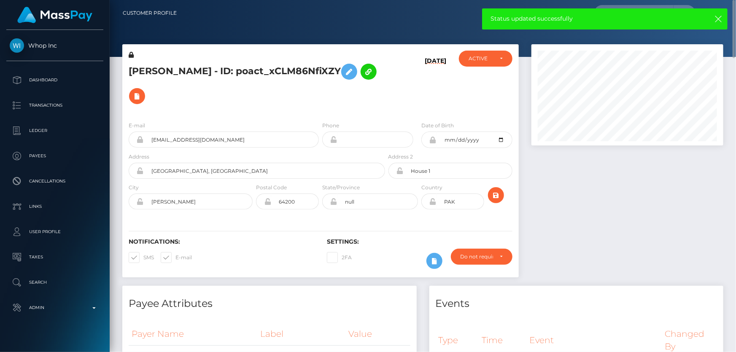
click at [248, 118] on div "E-mail [EMAIL_ADDRESS][DOMAIN_NAME] Phone Date of Birth" at bounding box center [320, 166] width 396 height 103
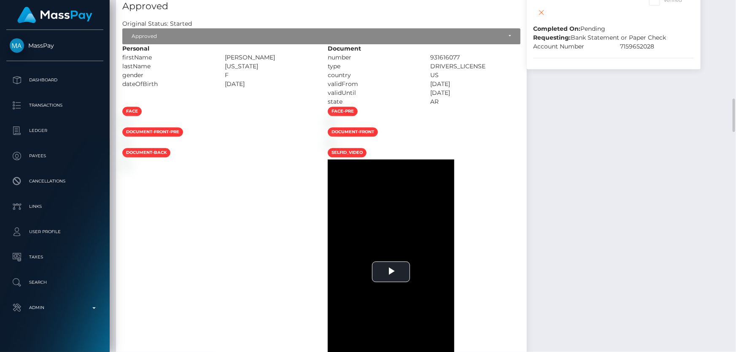
scroll to position [882, 0]
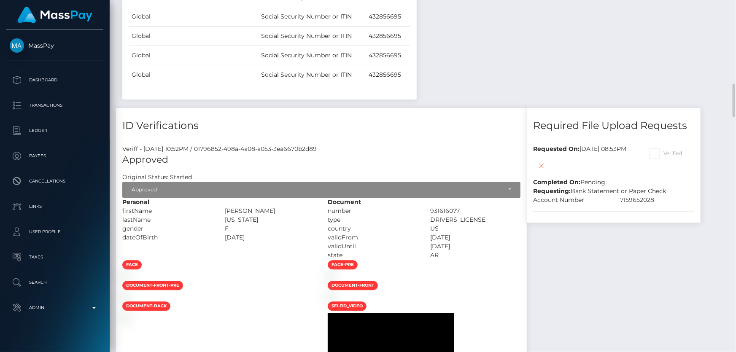
drag, startPoint x: 343, startPoint y: 210, endPoint x: 309, endPoint y: 208, distance: 34.7
click at [309, 208] on div "[PERSON_NAME]" at bounding box center [270, 211] width 103 height 9
copy div "RAESHUN"
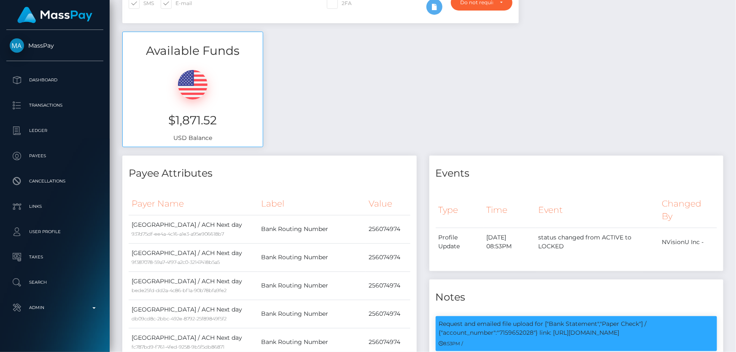
scroll to position [0, 0]
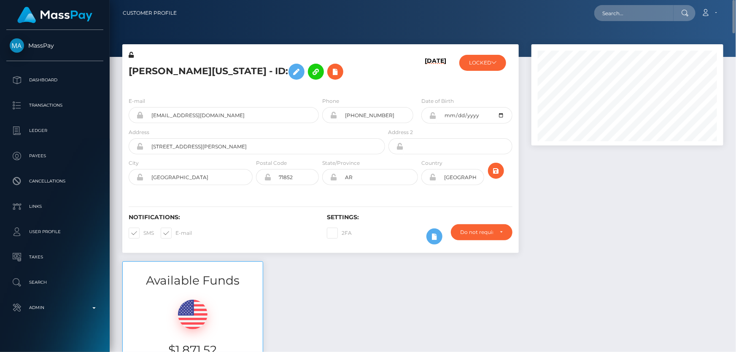
click at [208, 89] on div "Danielle Washington - ID:" at bounding box center [254, 71] width 264 height 40
click at [291, 76] on icon at bounding box center [296, 72] width 10 height 11
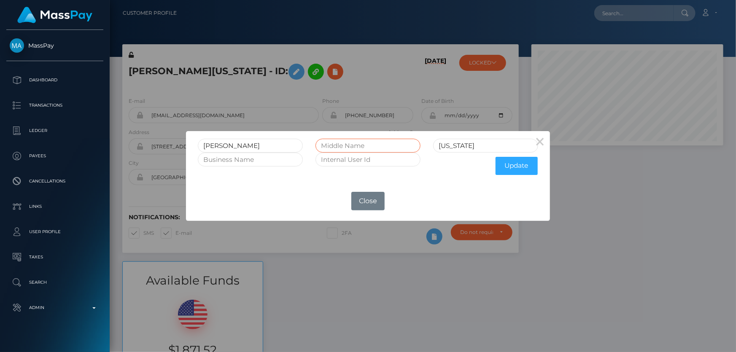
paste input "RAESHUN"
type input "RAESHUN"
click at [526, 169] on button "Update" at bounding box center [517, 166] width 42 height 18
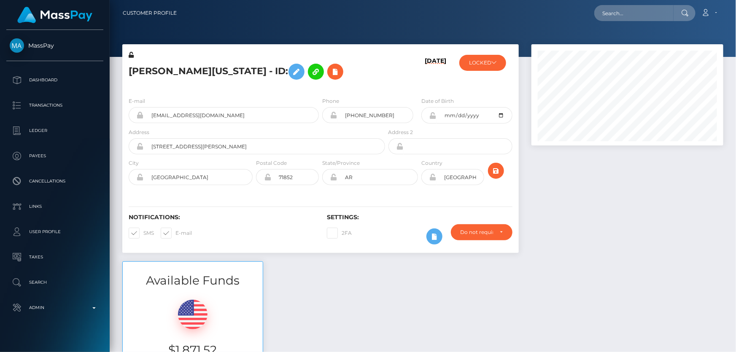
scroll to position [101, 191]
click at [491, 69] on button "LOCKED" at bounding box center [482, 63] width 47 height 16
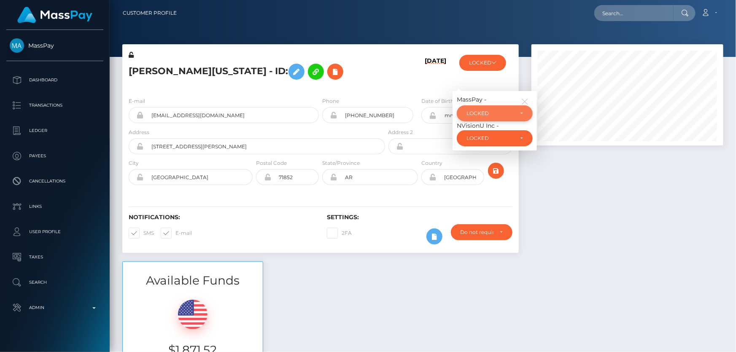
click at [502, 118] on div "LOCKED" at bounding box center [495, 113] width 76 height 16
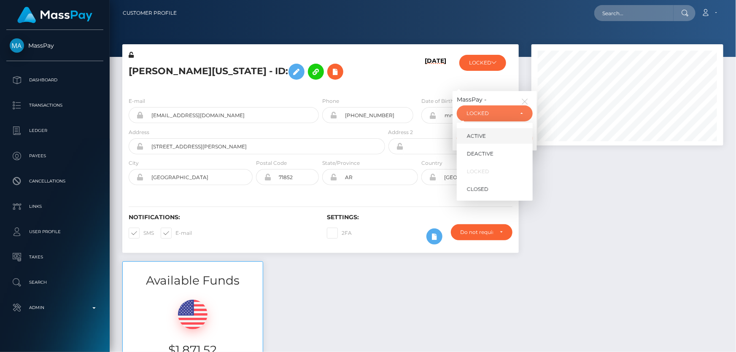
click at [486, 138] on link "ACTIVE" at bounding box center [495, 136] width 76 height 16
select select "ACTIVE"
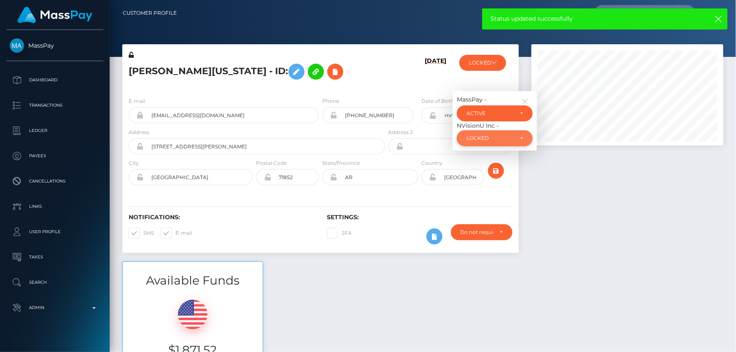
click at [483, 139] on div "LOCKED" at bounding box center [489, 138] width 47 height 7
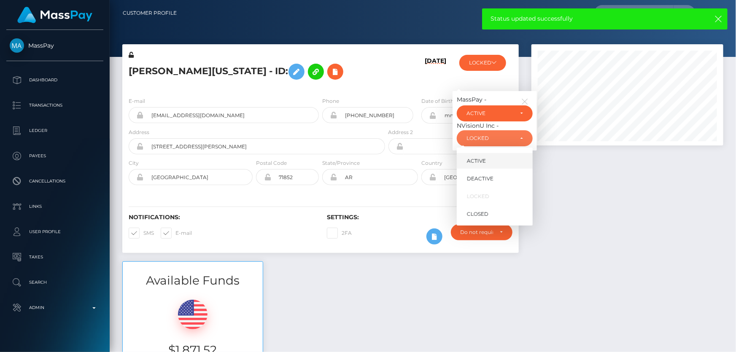
click at [483, 159] on span "ACTIVE" at bounding box center [476, 161] width 19 height 8
select select "ACTIVE"
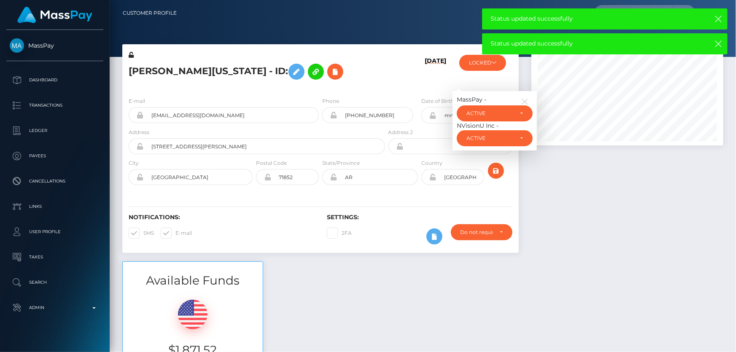
click at [132, 55] on icon at bounding box center [131, 55] width 5 height 6
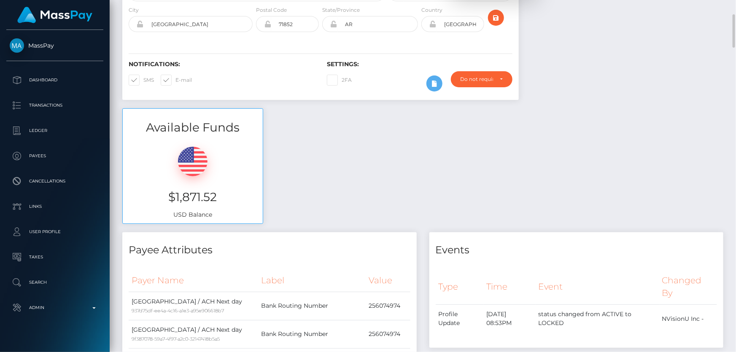
scroll to position [0, 0]
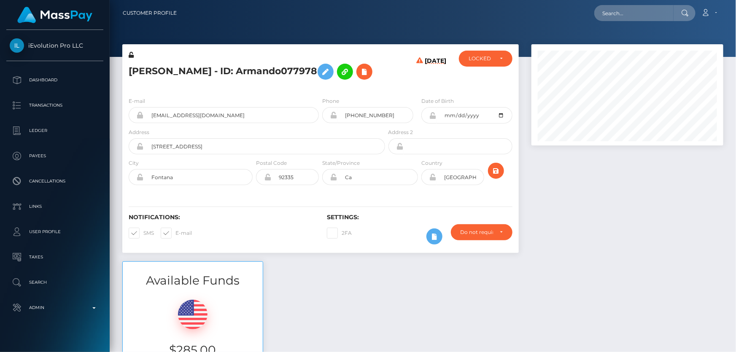
scroll to position [101, 191]
click at [210, 84] on h5 "[PERSON_NAME] - ID: Armando077978" at bounding box center [255, 71] width 252 height 24
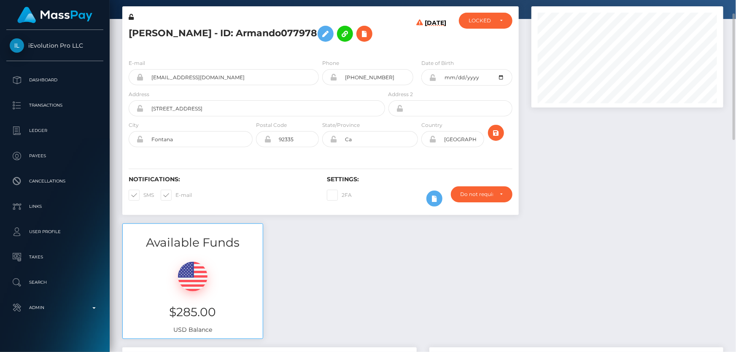
scroll to position [0, 0]
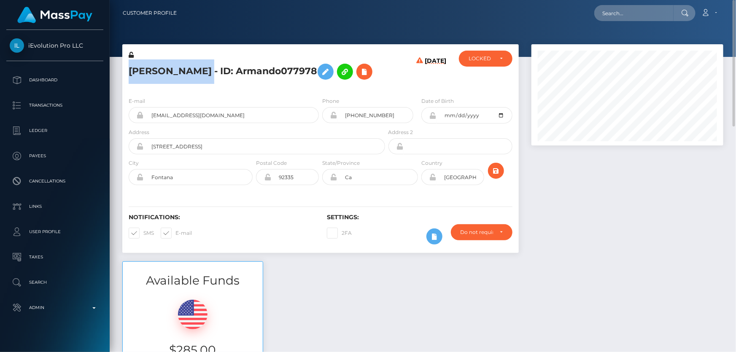
drag, startPoint x: 227, startPoint y: 72, endPoint x: 122, endPoint y: 66, distance: 104.7
click at [122, 66] on div "[PERSON_NAME] - ID: Armando077978" at bounding box center [254, 71] width 264 height 40
copy h5 "[PERSON_NAME]"
click at [238, 72] on h5 "[PERSON_NAME] - ID: Armando077978" at bounding box center [255, 71] width 252 height 24
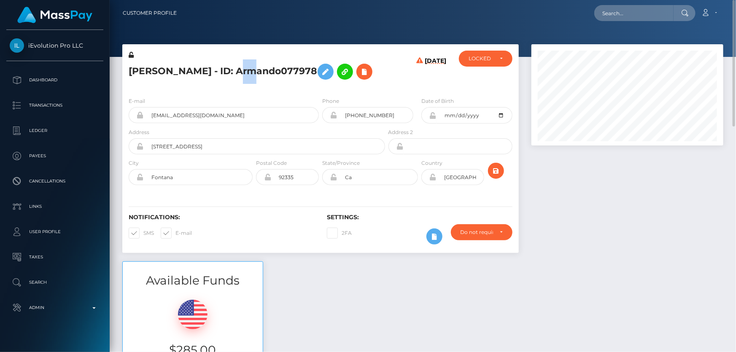
click at [238, 72] on h5 "[PERSON_NAME] - ID: Armando077978" at bounding box center [255, 71] width 252 height 24
copy h5 "[PERSON_NAME] - ID: Armando077978"
click at [496, 59] on div "LOCKED" at bounding box center [486, 58] width 34 height 7
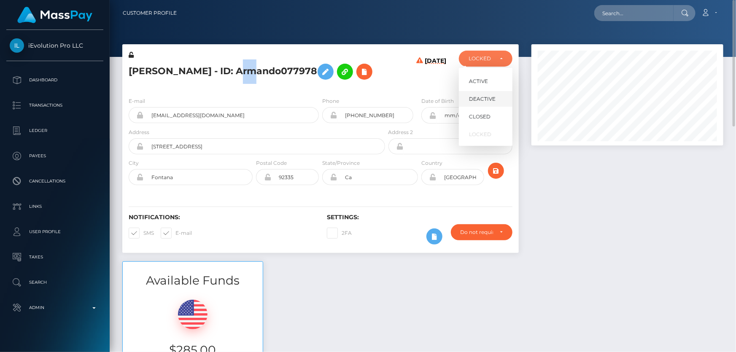
drag, startPoint x: 482, startPoint y: 97, endPoint x: 575, endPoint y: 191, distance: 132.1
click at [482, 97] on span "DEACTIVE" at bounding box center [482, 99] width 27 height 8
select select "DEACTIVE"
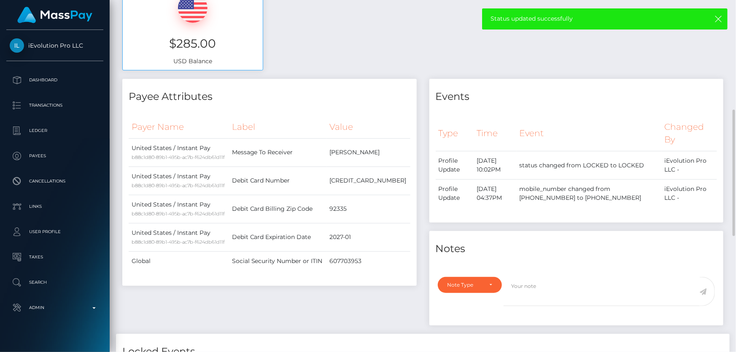
scroll to position [383, 0]
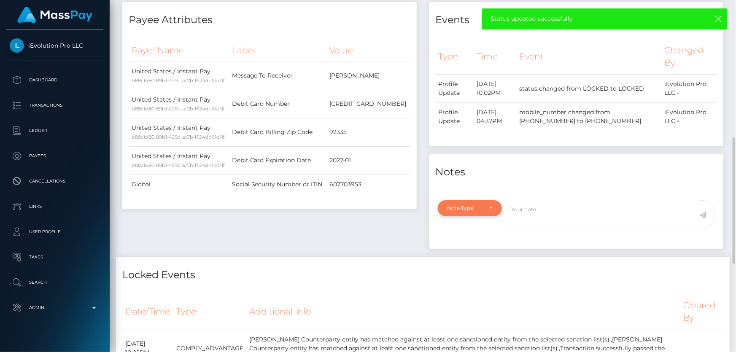
click at [466, 216] on div "Note Type" at bounding box center [470, 208] width 65 height 16
click at [468, 253] on span "Compliance" at bounding box center [463, 249] width 31 height 8
click at [540, 229] on textarea at bounding box center [602, 214] width 196 height 29
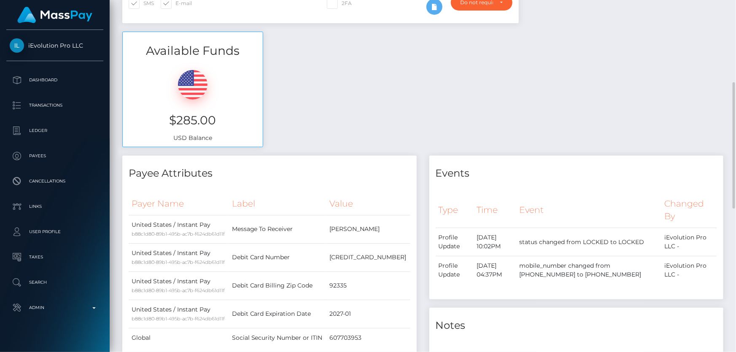
scroll to position [345, 0]
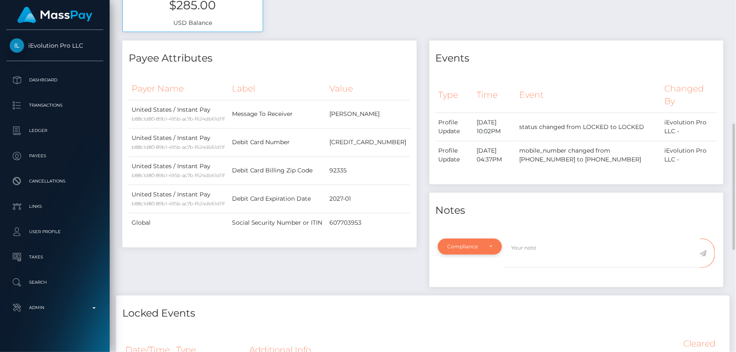
click at [476, 250] on div "Compliance" at bounding box center [465, 246] width 35 height 7
click at [477, 195] on span "Compliance" at bounding box center [463, 192] width 31 height 8
select select "COMPLIANCE"
click at [533, 268] on textarea at bounding box center [602, 253] width 196 height 29
type textarea "ID required."
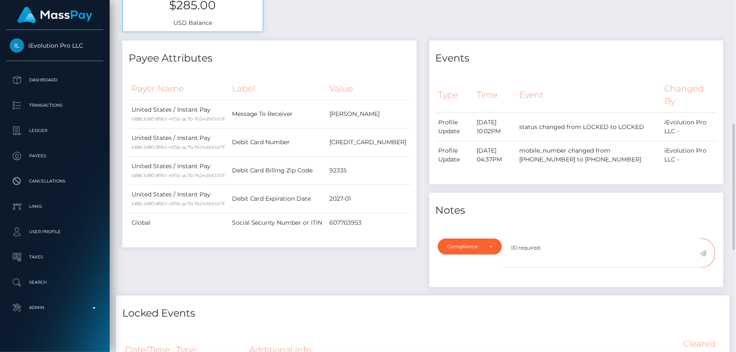
click at [702, 257] on icon at bounding box center [703, 253] width 7 height 7
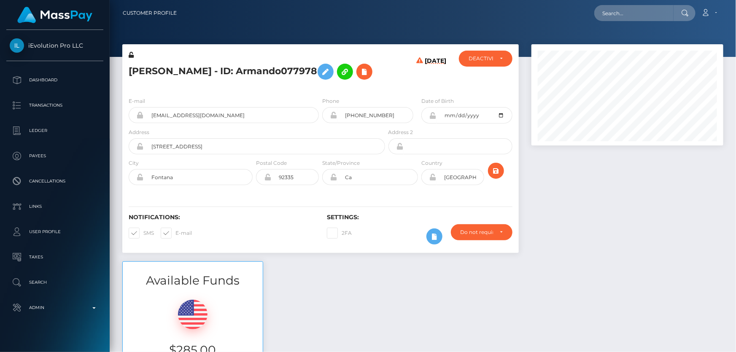
scroll to position [101, 191]
click at [195, 70] on h5 "[PERSON_NAME] - ID: Armando077978" at bounding box center [255, 71] width 252 height 24
copy h5 "[PERSON_NAME] - ID: Armando077978"
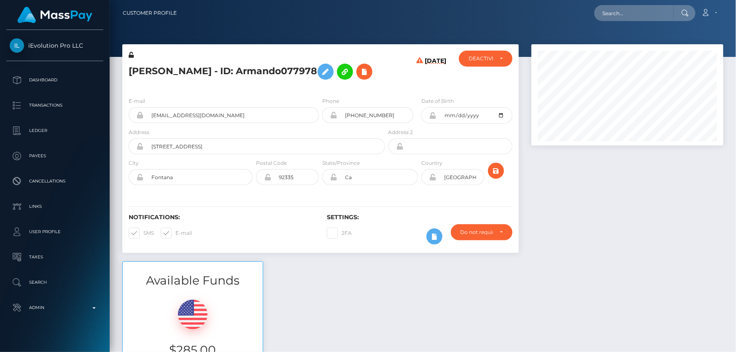
click at [236, 90] on div "[PERSON_NAME] - ID: Armando077978" at bounding box center [254, 71] width 264 height 40
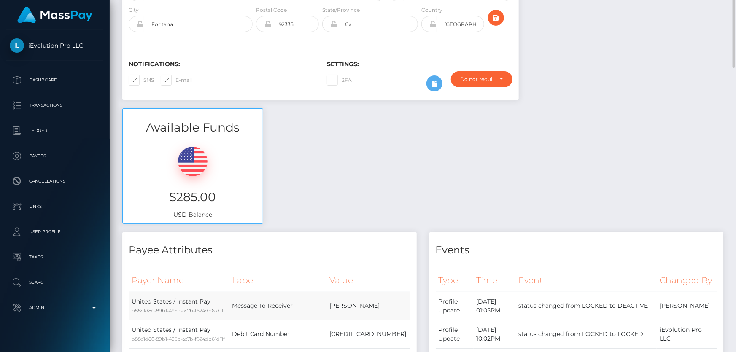
scroll to position [38, 0]
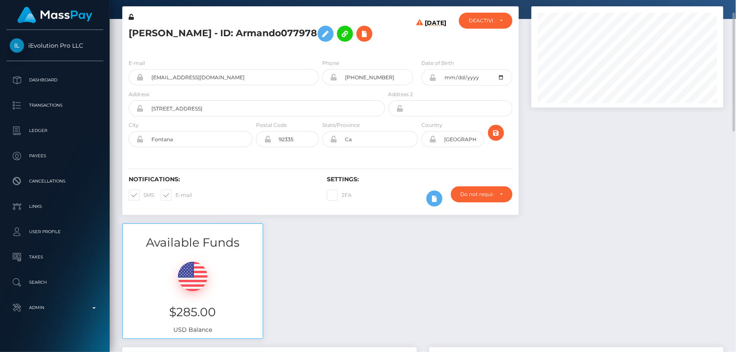
click at [229, 46] on h5 "[PERSON_NAME] - ID: Armando077978" at bounding box center [255, 34] width 252 height 24
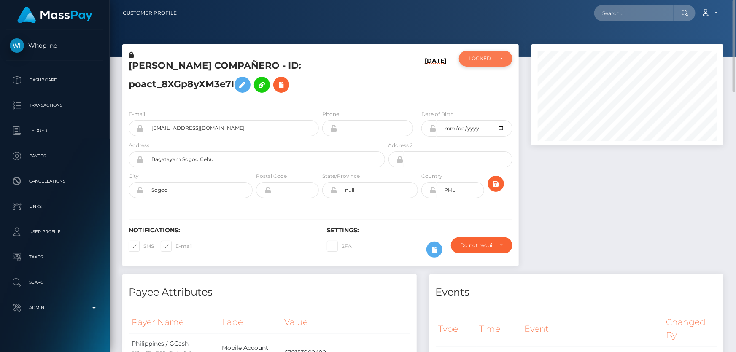
click at [487, 65] on div "LOCKED" at bounding box center [486, 59] width 54 height 16
click at [493, 81] on link "ACTIVE" at bounding box center [486, 81] width 54 height 16
select select "ACTIVE"
click at [349, 87] on h5 "[PERSON_NAME] COMPAÑERO - ID: poact_8XGp8yXM3e7I" at bounding box center [255, 78] width 252 height 38
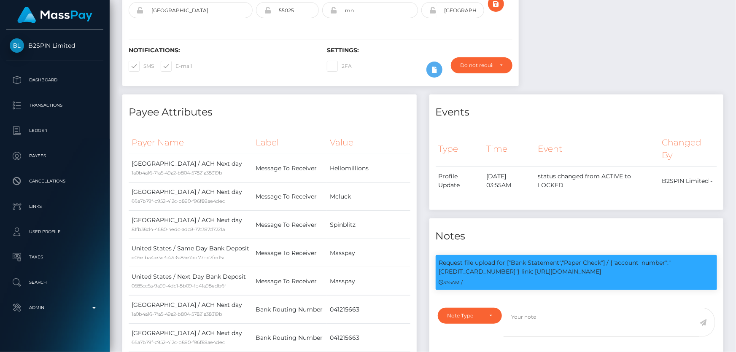
scroll to position [38, 0]
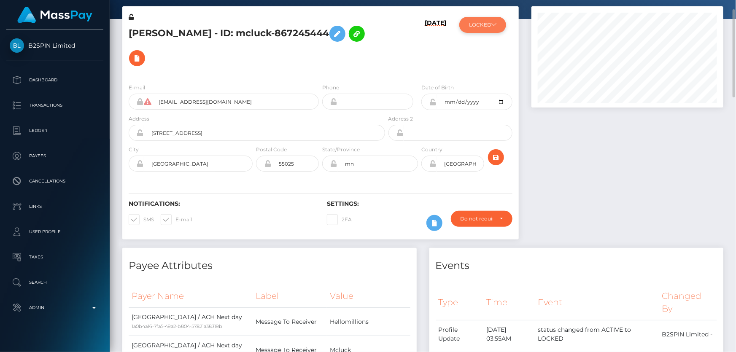
click at [481, 28] on button "LOCKED" at bounding box center [482, 25] width 47 height 16
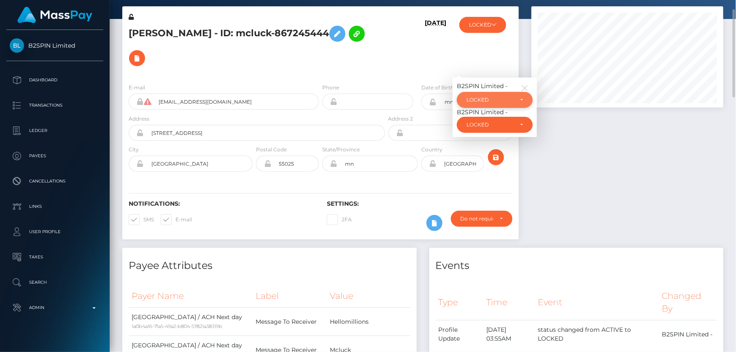
click at [494, 97] on div "LOCKED" at bounding box center [489, 100] width 47 height 7
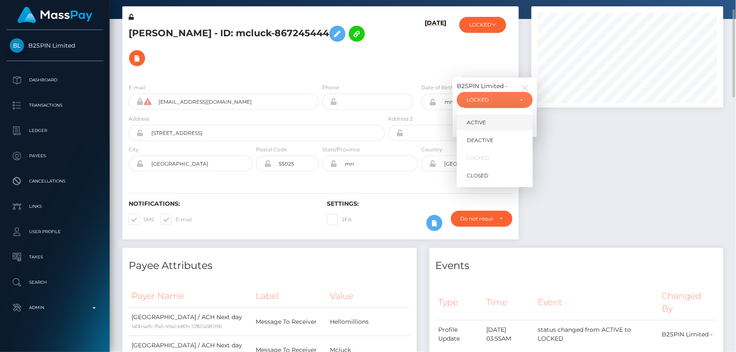
click at [499, 122] on link "ACTIVE" at bounding box center [495, 123] width 76 height 16
select select "ACTIVE"
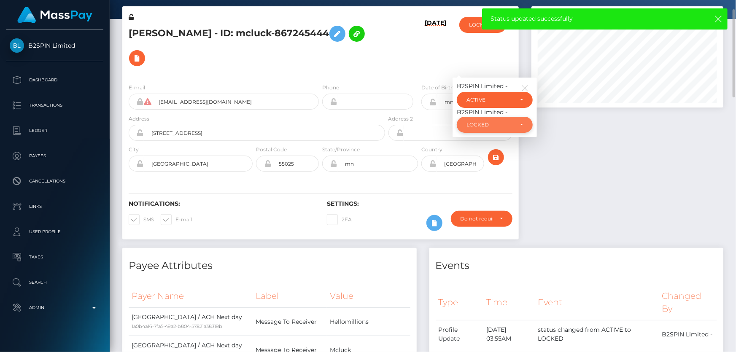
click at [482, 122] on div "LOCKED" at bounding box center [489, 124] width 47 height 7
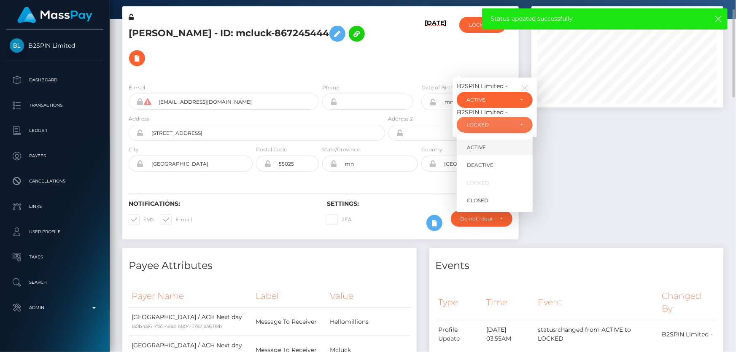
click at [478, 143] on link "ACTIVE" at bounding box center [495, 148] width 76 height 16
select select "ACTIVE"
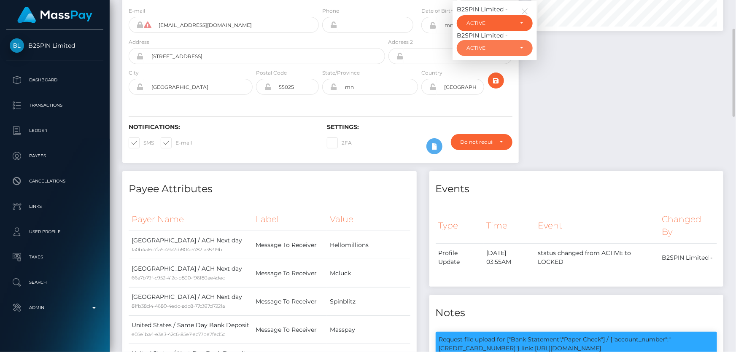
scroll to position [0, 0]
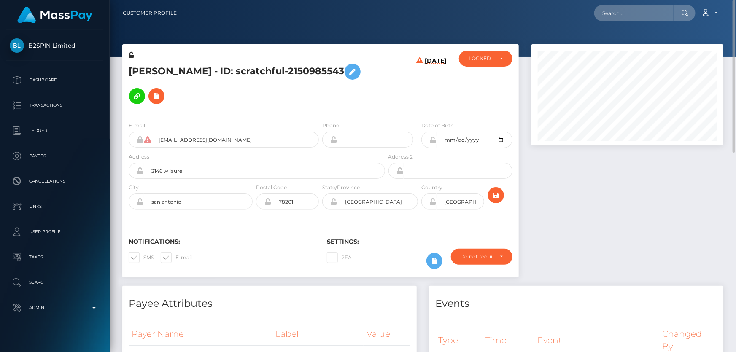
click at [206, 65] on h5 "ORLANDO VARGAS - ID: scratchful-2150985543" at bounding box center [255, 83] width 252 height 49
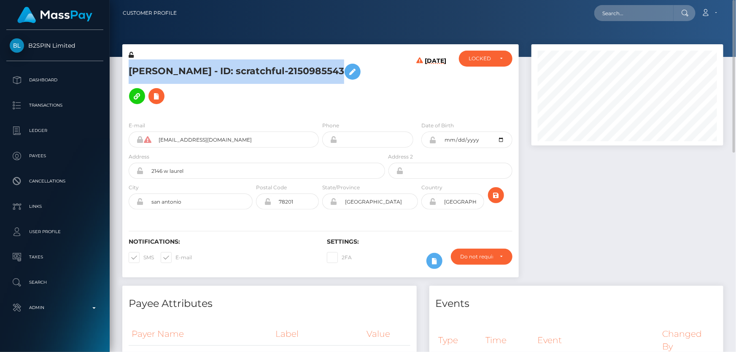
click at [206, 65] on h5 "ORLANDO VARGAS - ID: scratchful-2150985543" at bounding box center [255, 83] width 252 height 49
copy h5 "ORLANDO VARGAS - ID: scratchful-2150985543"
click at [476, 59] on div "LOCKED" at bounding box center [481, 58] width 24 height 7
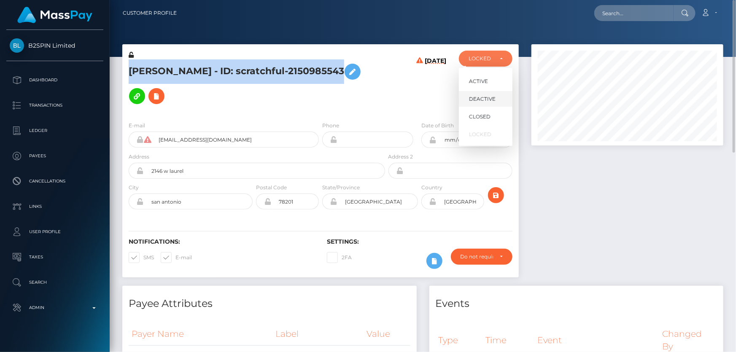
click at [482, 101] on span "DEACTIVE" at bounding box center [482, 99] width 27 height 8
select select "DEACTIVE"
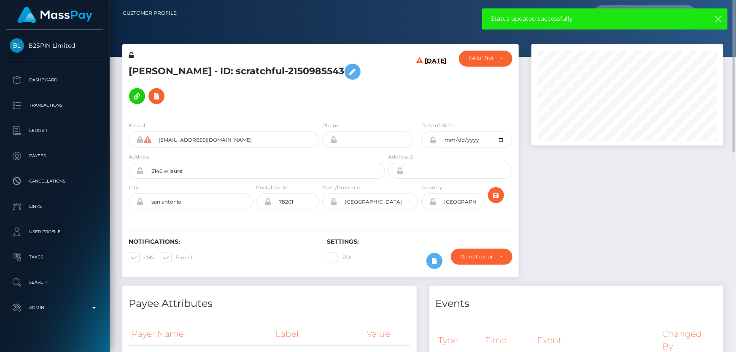
click at [229, 110] on div "ORLANDO VARGAS - ID: scratchful-2150985543" at bounding box center [254, 83] width 264 height 64
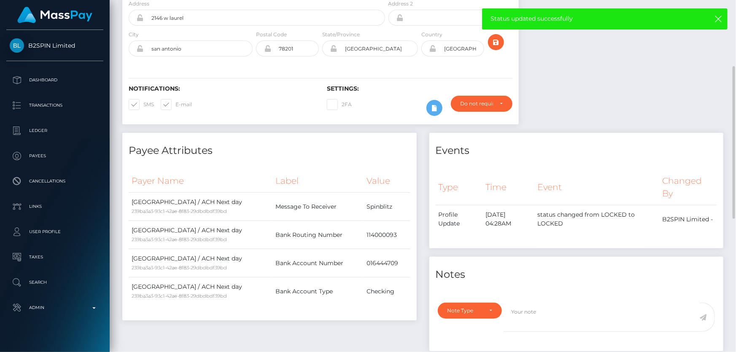
scroll to position [230, 0]
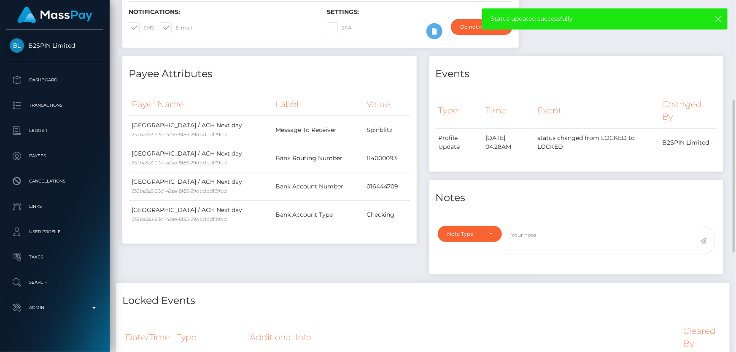
click at [480, 224] on div "Note Type Compliance Clear Compliance General Note Type" at bounding box center [576, 248] width 294 height 54
click at [471, 240] on div "Note Type" at bounding box center [470, 234] width 65 height 16
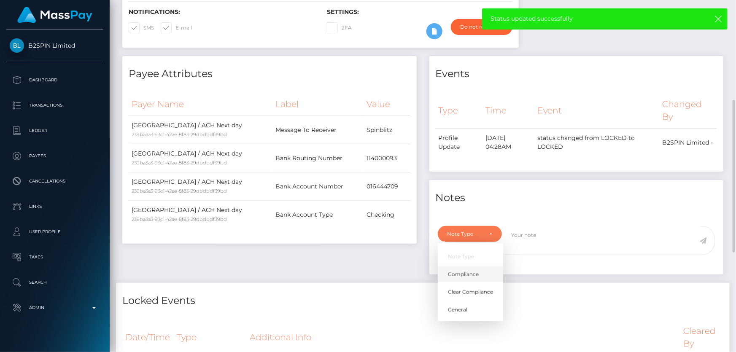
click at [457, 277] on span "Compliance" at bounding box center [463, 275] width 31 height 8
select select "COMPLIANCE"
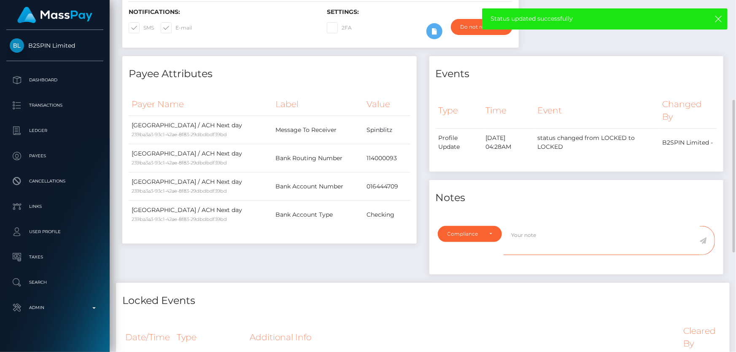
click at [548, 240] on textarea at bounding box center [602, 240] width 196 height 29
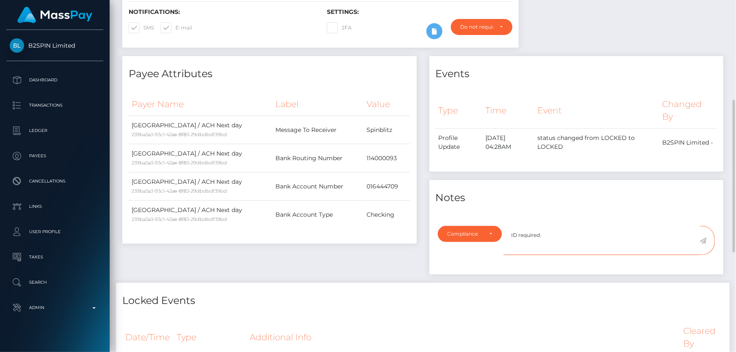
type textarea "ID required."
click at [703, 240] on icon at bounding box center [703, 240] width 7 height 7
click at [575, 289] on div "Locked Events" at bounding box center [423, 295] width 614 height 25
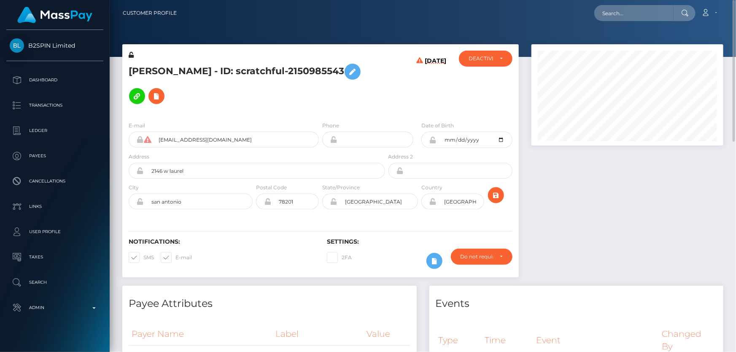
click at [215, 69] on h5 "[PERSON_NAME] - ID: scratchful-2150985543" at bounding box center [255, 83] width 252 height 49
copy h5 "[PERSON_NAME] - ID: scratchful-2150985543"
click at [240, 90] on h5 "[PERSON_NAME] - ID: scratchful-2150985543" at bounding box center [255, 83] width 252 height 49
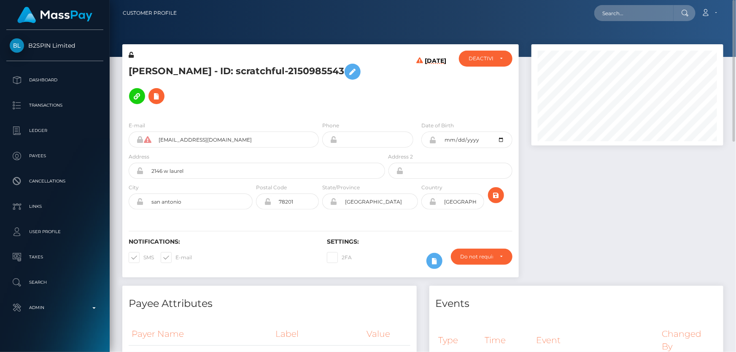
click at [277, 113] on div "[PERSON_NAME] - ID: scratchful-2150985543" at bounding box center [254, 83] width 264 height 64
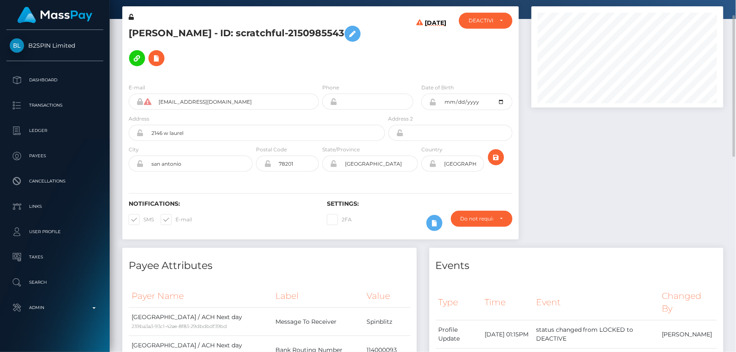
click at [236, 67] on h5 "[PERSON_NAME] - ID: scratchful-2150985543" at bounding box center [255, 46] width 252 height 49
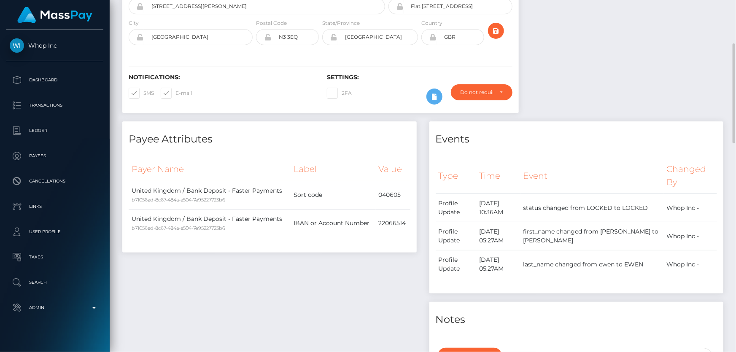
scroll to position [38, 0]
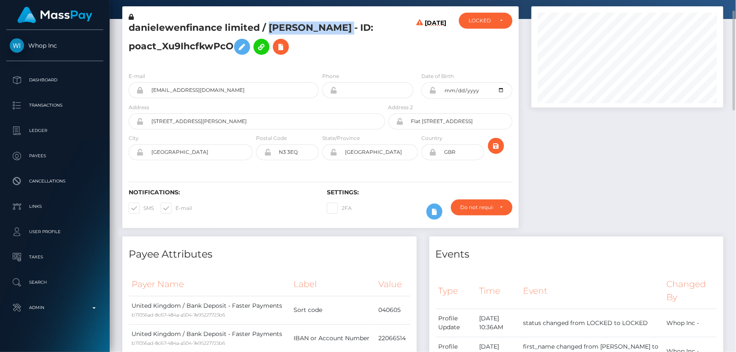
drag, startPoint x: 266, startPoint y: 25, endPoint x: 157, endPoint y: 44, distance: 110.1
click at [157, 44] on h5 "danielewenfinance limited / [PERSON_NAME] - ID: poact_Xu9IhcfkwPcO" at bounding box center [255, 41] width 252 height 38
copy h5 "[PERSON_NAME]"
